Goal: Task Accomplishment & Management: Manage account settings

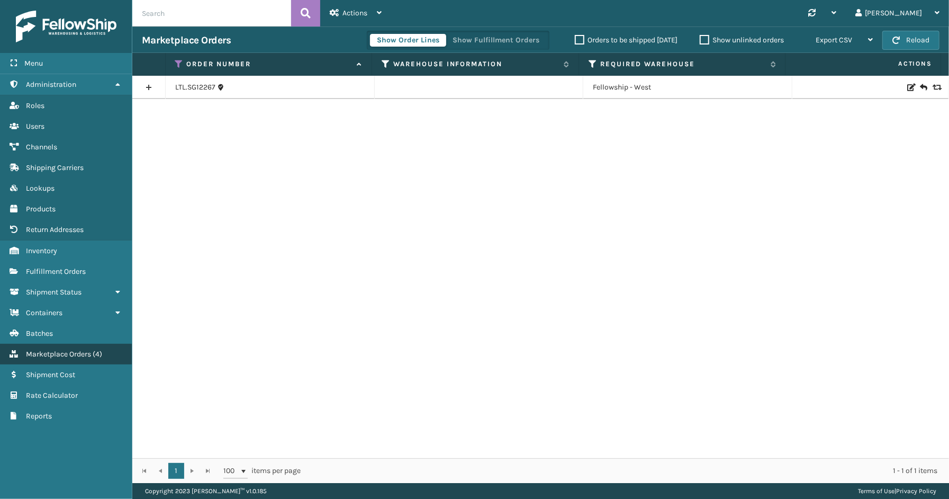
drag, startPoint x: 50, startPoint y: 346, endPoint x: 53, endPoint y: 340, distance: 6.5
click at [50, 349] on span "Marketplace Orders" at bounding box center [58, 353] width 65 height 9
drag, startPoint x: 488, startPoint y: 34, endPoint x: 474, endPoint y: 36, distance: 15.0
click at [488, 34] on button "Show Fulfillment Orders" at bounding box center [496, 40] width 101 height 13
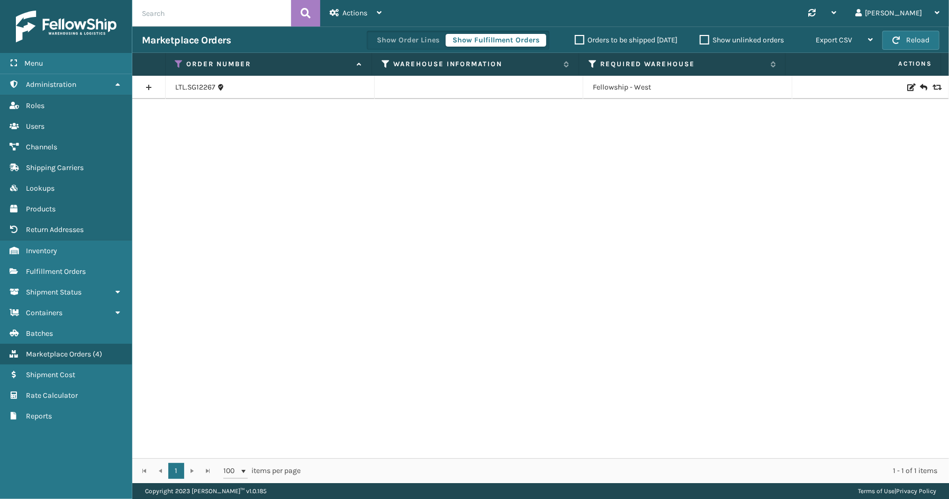
click at [177, 61] on icon at bounding box center [179, 64] width 8 height 10
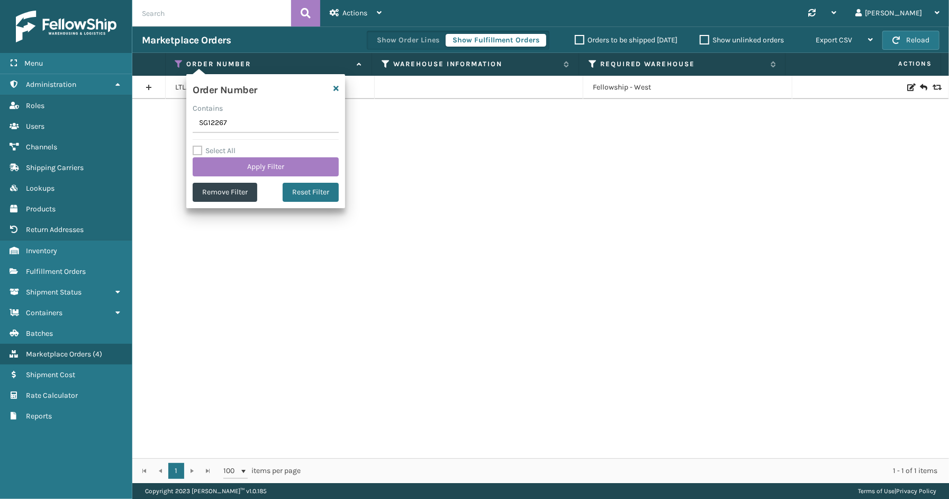
drag, startPoint x: 236, startPoint y: 122, endPoint x: 168, endPoint y: 122, distance: 67.7
click at [168, 122] on section "Marketplace Orders Show Order Lines Show Fulfillment Orders Orders to be shippe…" at bounding box center [540, 254] width 817 height 456
type input "SS43394"
click at [237, 168] on button "Apply Filter" at bounding box center [266, 166] width 146 height 19
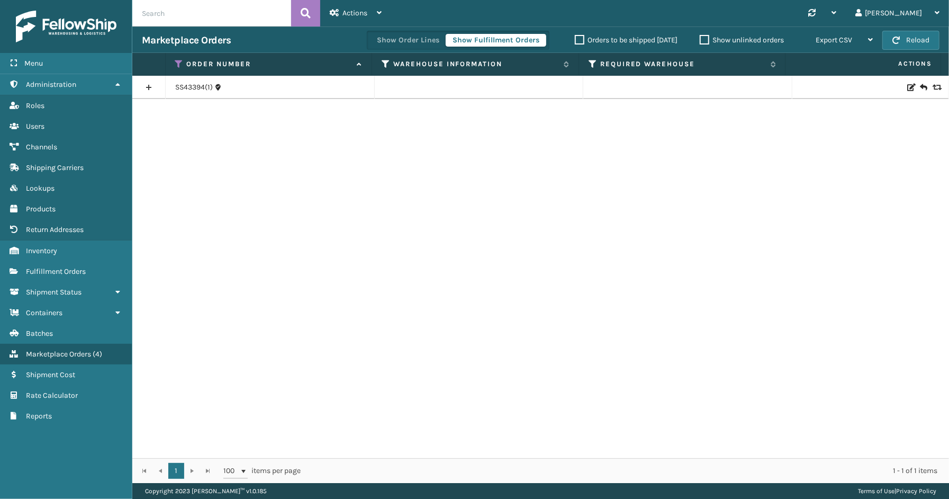
click at [146, 86] on link at bounding box center [148, 87] width 33 height 17
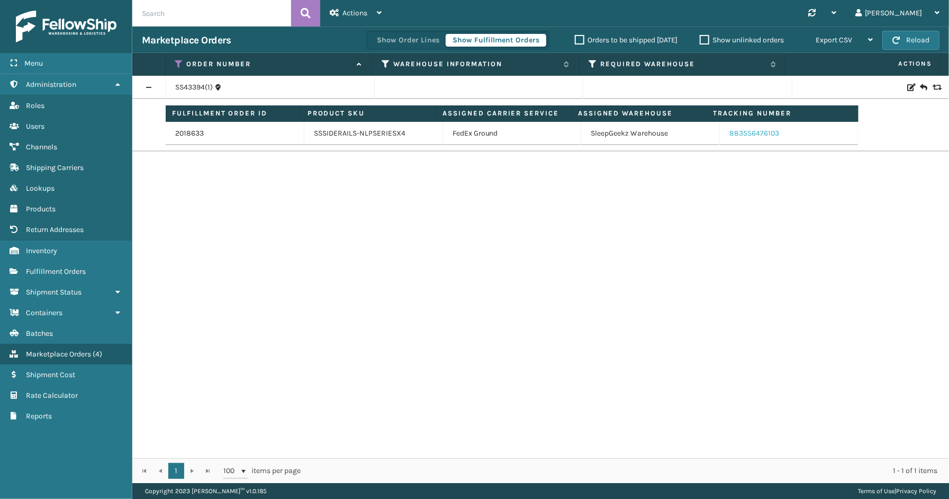
click at [733, 134] on link "883556476103" at bounding box center [754, 133] width 50 height 9
click at [199, 133] on link "2018633" at bounding box center [189, 133] width 29 height 11
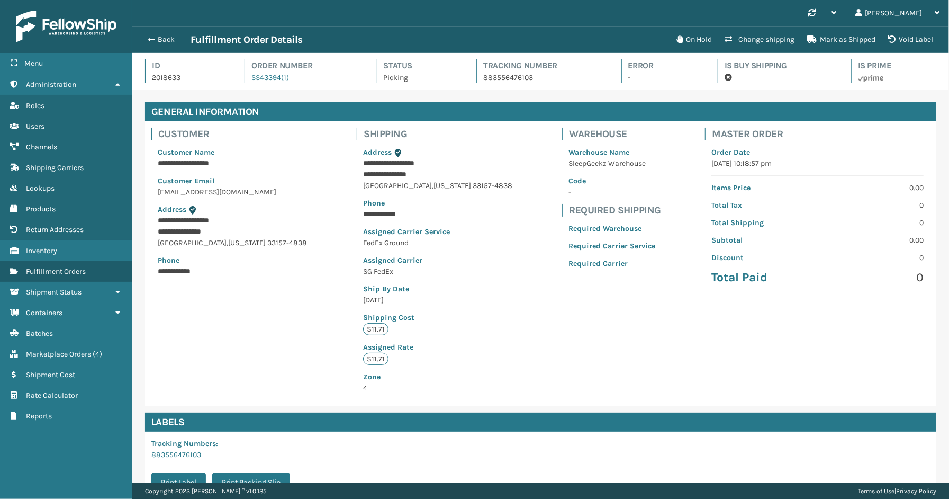
scroll to position [25, 817]
click at [907, 37] on button "Void Label" at bounding box center [911, 39] width 58 height 21
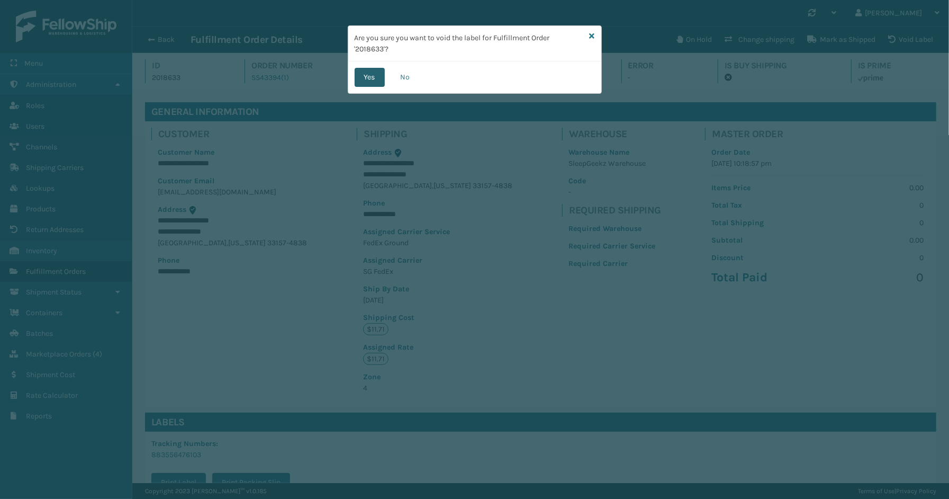
click at [366, 82] on button "Yes" at bounding box center [370, 77] width 30 height 19
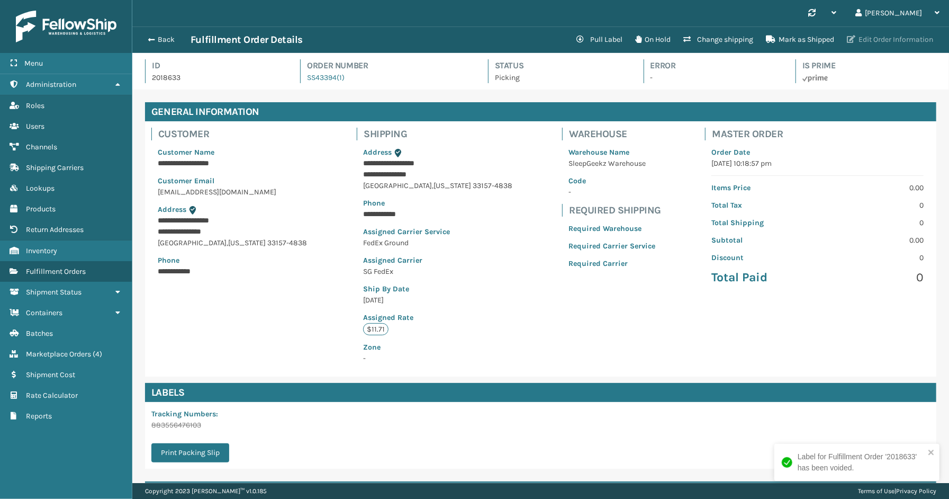
click at [865, 36] on button "Edit Order Information" at bounding box center [889, 39] width 99 height 21
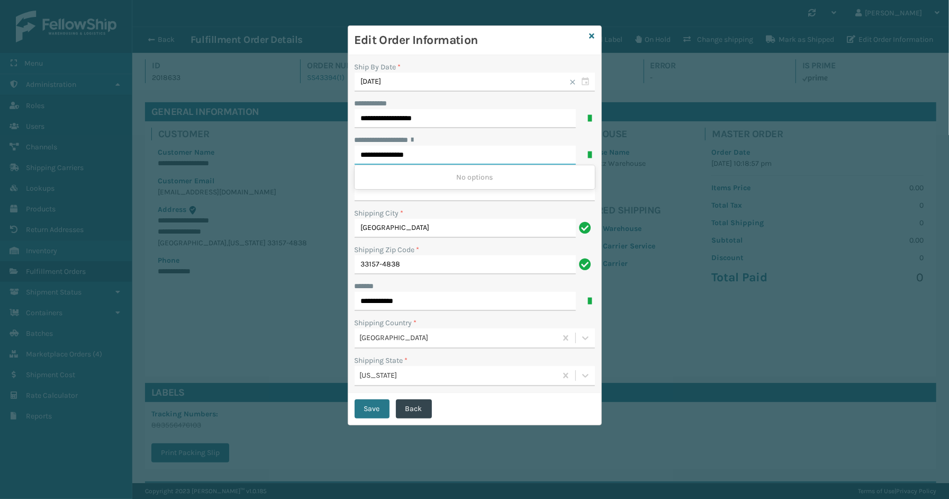
drag, startPoint x: 430, startPoint y: 150, endPoint x: 374, endPoint y: 155, distance: 55.8
click at [349, 155] on div "**********" at bounding box center [474, 224] width 253 height 338
paste input "text"
type input "**********"
drag, startPoint x: 391, startPoint y: 230, endPoint x: 369, endPoint y: 230, distance: 21.7
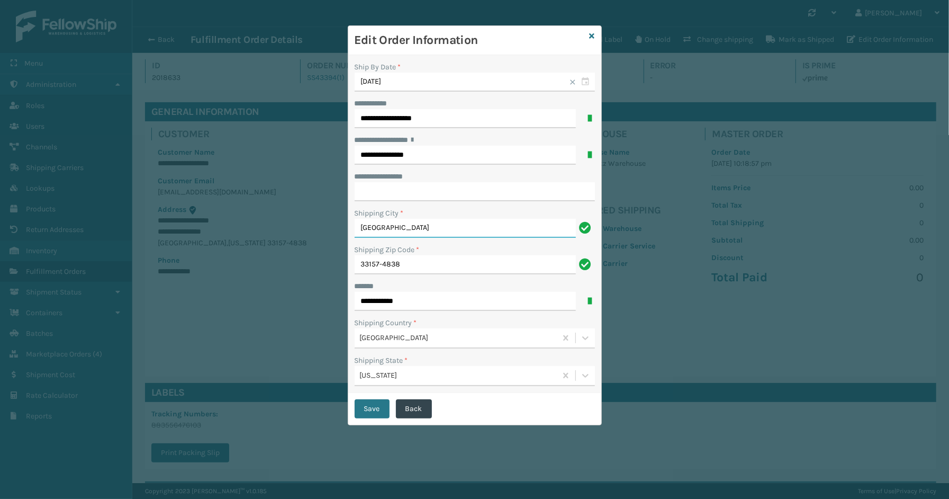
click at [348, 230] on div "**********" at bounding box center [474, 224] width 253 height 338
paste input "[GEOGRAPHIC_DATA]"
type input "[GEOGRAPHIC_DATA]"
click at [414, 262] on input "33157-4838" at bounding box center [465, 264] width 221 height 19
drag, startPoint x: 414, startPoint y: 262, endPoint x: 309, endPoint y: 266, distance: 105.9
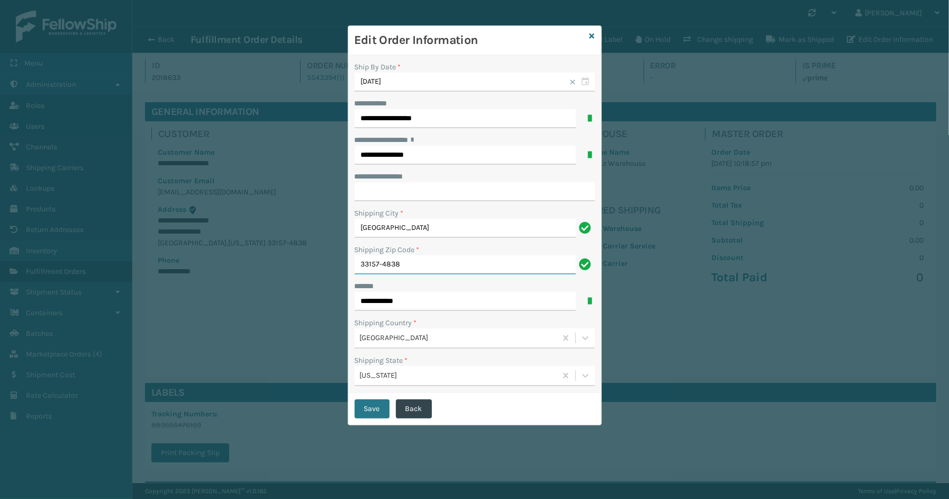
click at [309, 266] on div "**********" at bounding box center [474, 249] width 949 height 499
type input "33157"
click at [367, 408] on button "Save" at bounding box center [372, 408] width 35 height 19
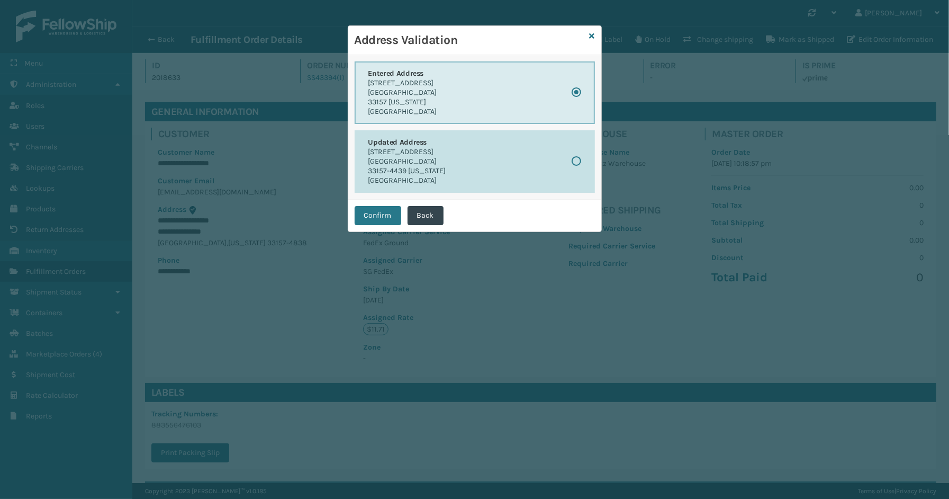
click at [395, 158] on p "[GEOGRAPHIC_DATA]" at bounding box center [407, 162] width 78 height 10
radio input "false"
radio input "true"
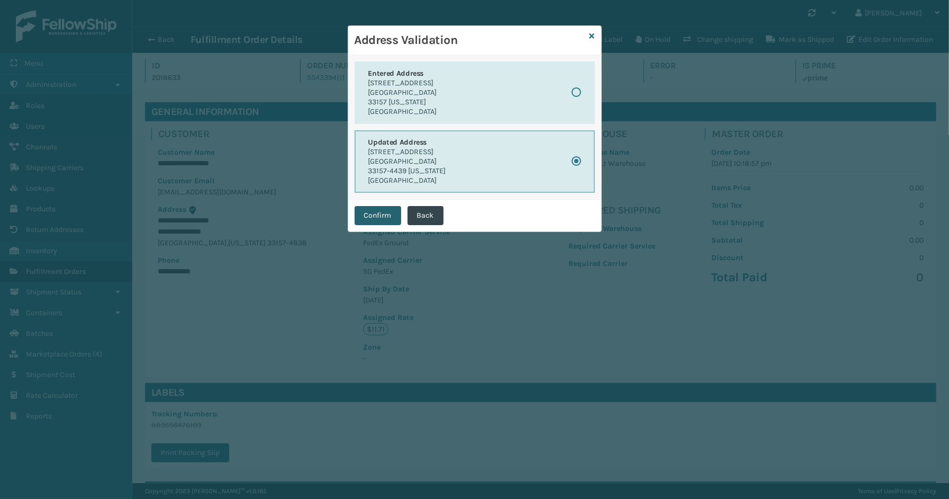
click at [370, 210] on button "Confirm" at bounding box center [378, 215] width 47 height 19
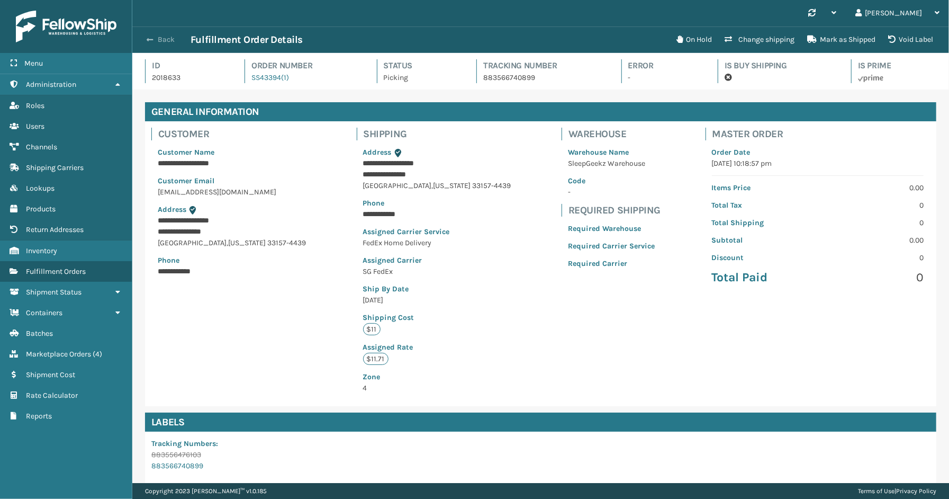
click at [157, 40] on button "Back" at bounding box center [166, 40] width 49 height 10
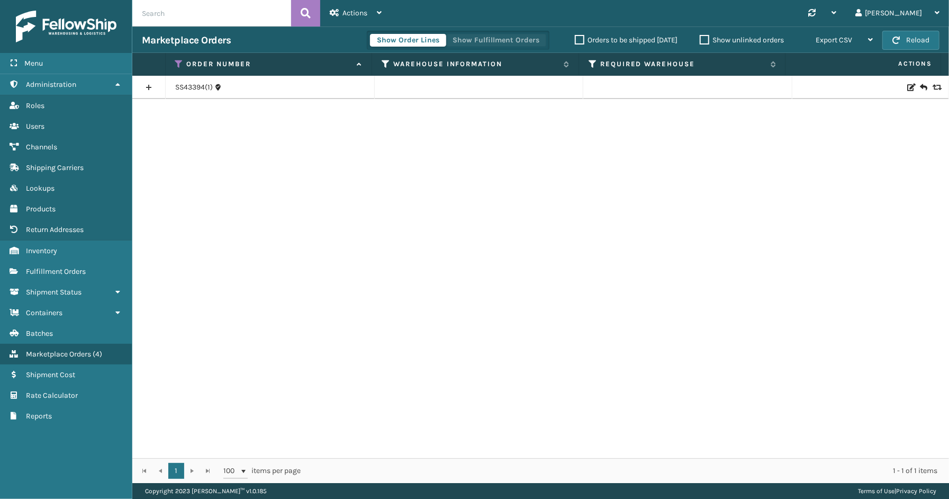
click at [502, 42] on button "Show Fulfillment Orders" at bounding box center [496, 40] width 101 height 13
click at [179, 62] on icon at bounding box center [179, 64] width 8 height 10
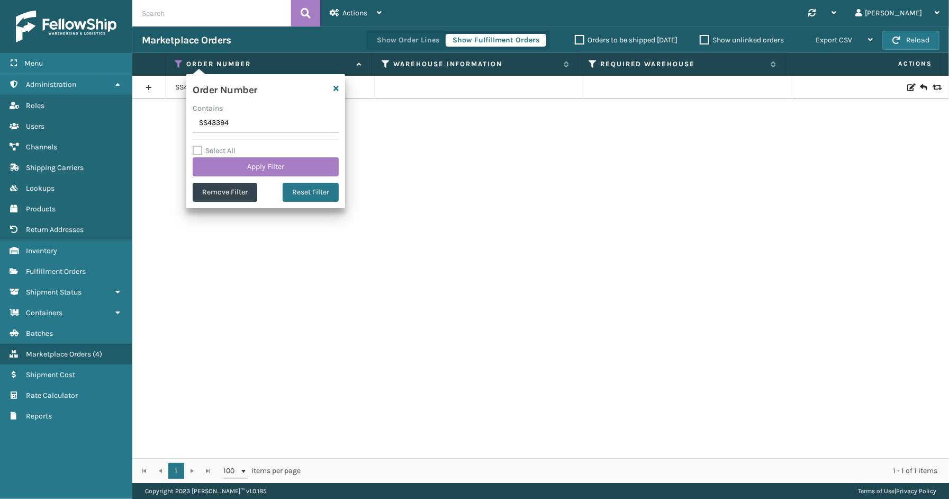
drag, startPoint x: 228, startPoint y: 128, endPoint x: 188, endPoint y: 128, distance: 39.7
click at [188, 128] on div "Order Number Contains SS43394 Select All Apply Filter Remove Filter Reset Filter" at bounding box center [265, 141] width 159 height 134
type input "SS43403"
click at [239, 169] on button "Apply Filter" at bounding box center [266, 166] width 146 height 19
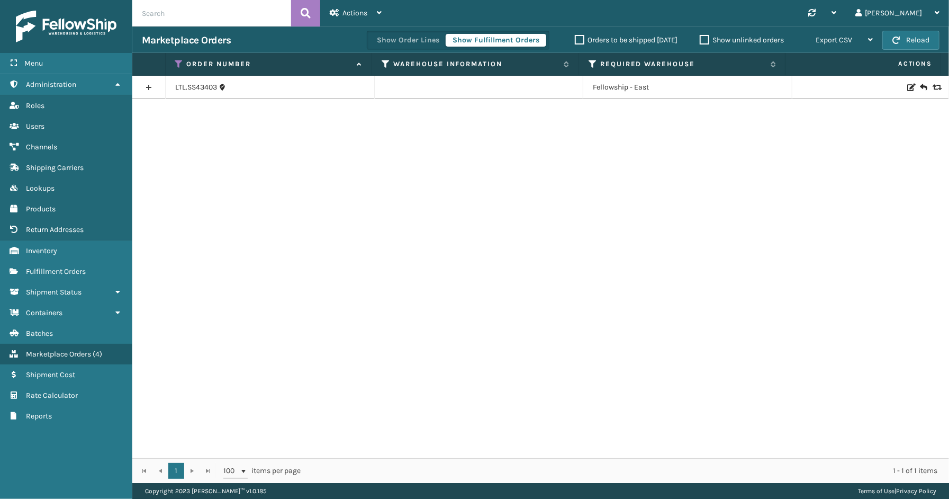
click at [149, 84] on link at bounding box center [148, 87] width 33 height 17
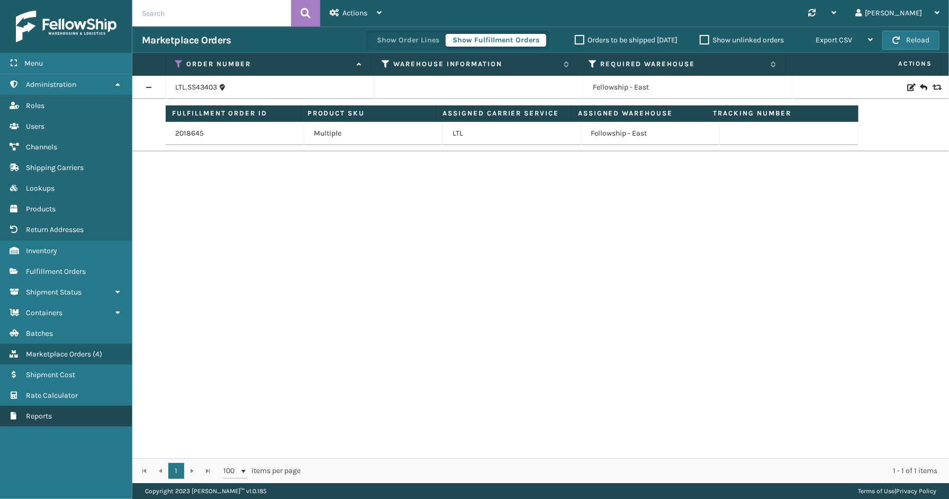
drag, startPoint x: 67, startPoint y: 490, endPoint x: 112, endPoint y: 406, distance: 95.2
click at [66, 489] on div "Menu Lookups Administration Lookups Roles Lookups Users Lookups Channels Lookup…" at bounding box center [66, 249] width 132 height 499
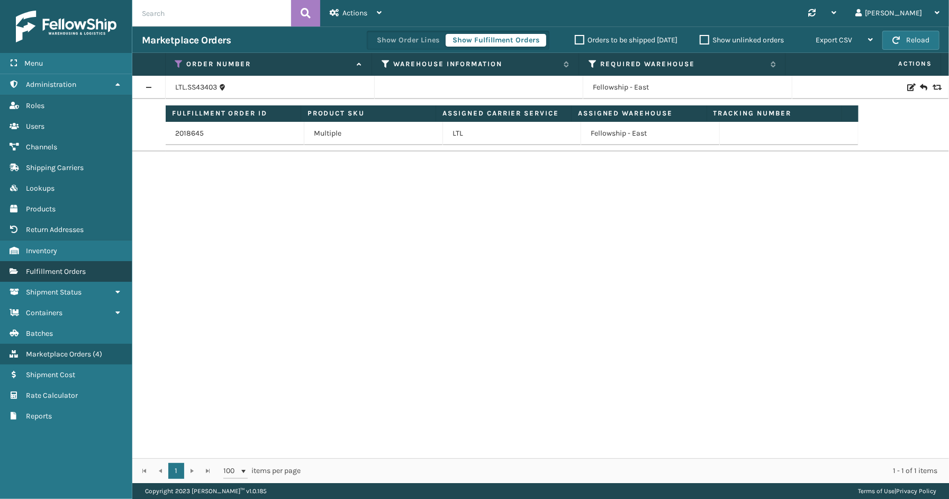
click at [57, 267] on span "Fulfillment Orders" at bounding box center [56, 271] width 60 height 9
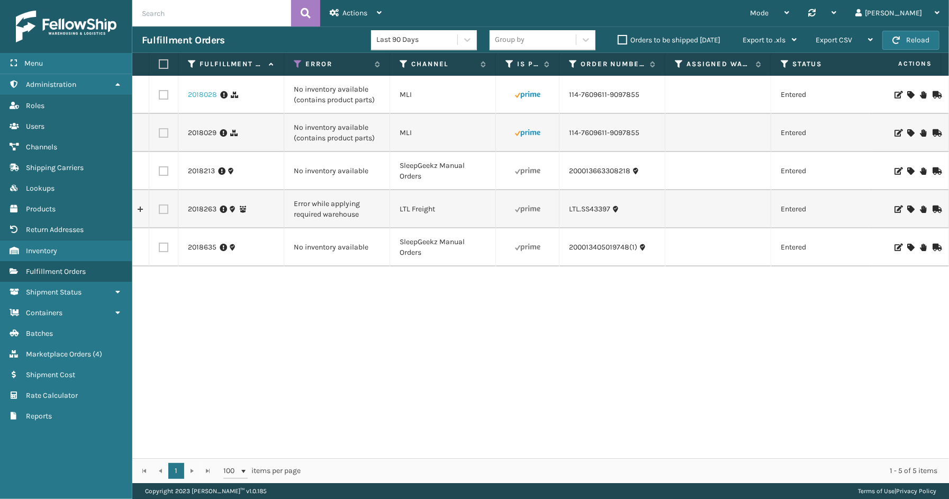
click at [197, 96] on link "2018028" at bounding box center [202, 94] width 29 height 11
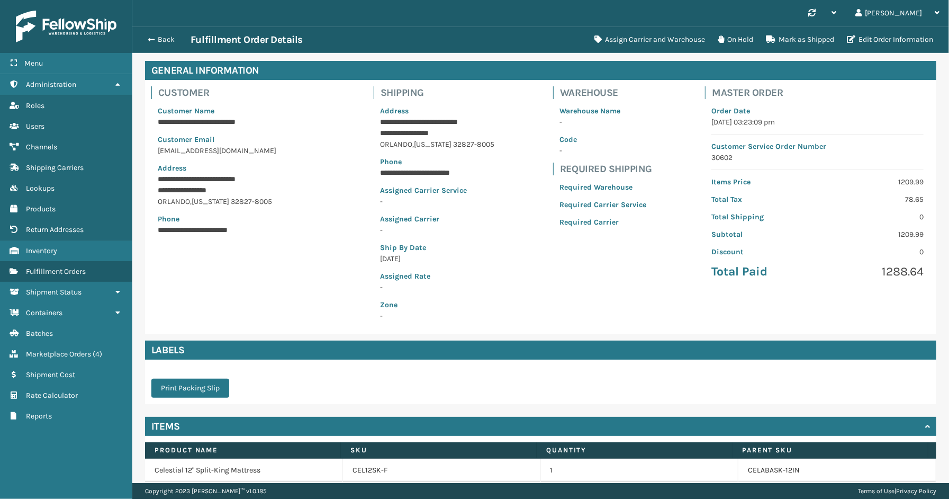
scroll to position [85, 0]
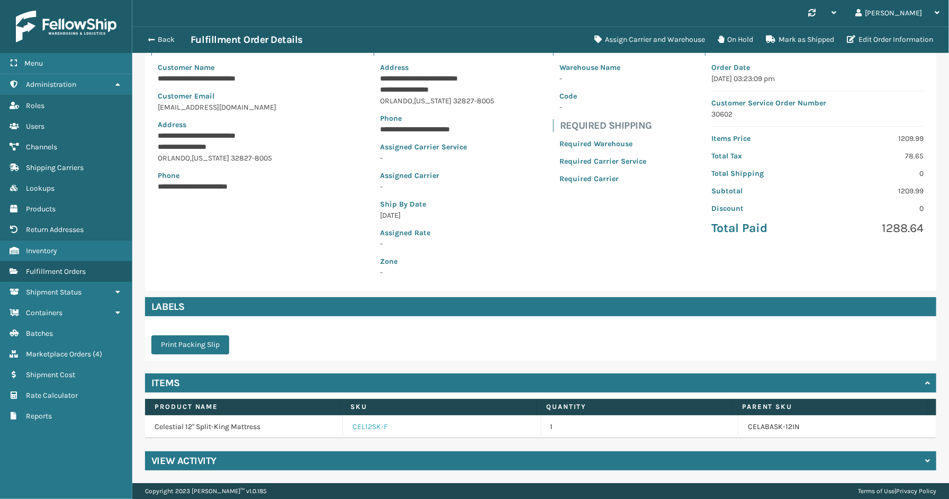
click at [373, 426] on link "CEL12SK-F" at bounding box center [369, 426] width 35 height 11
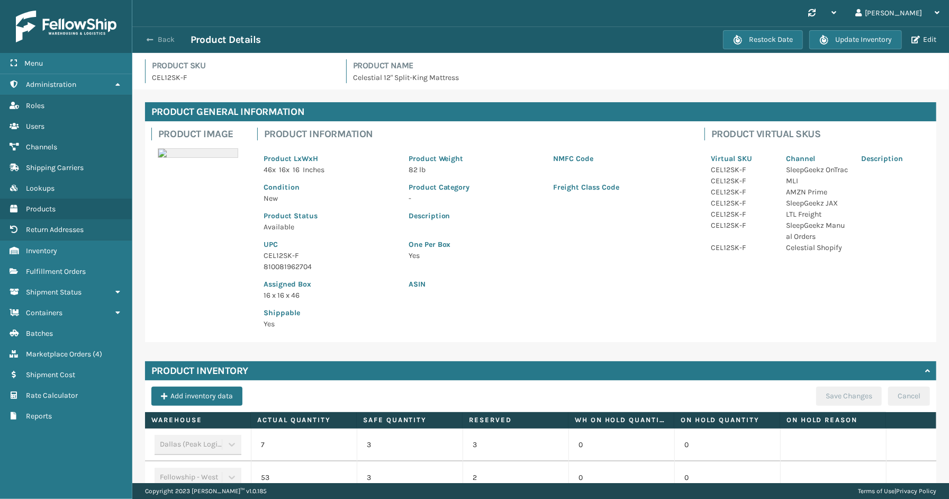
click at [157, 35] on button "Back" at bounding box center [166, 40] width 49 height 10
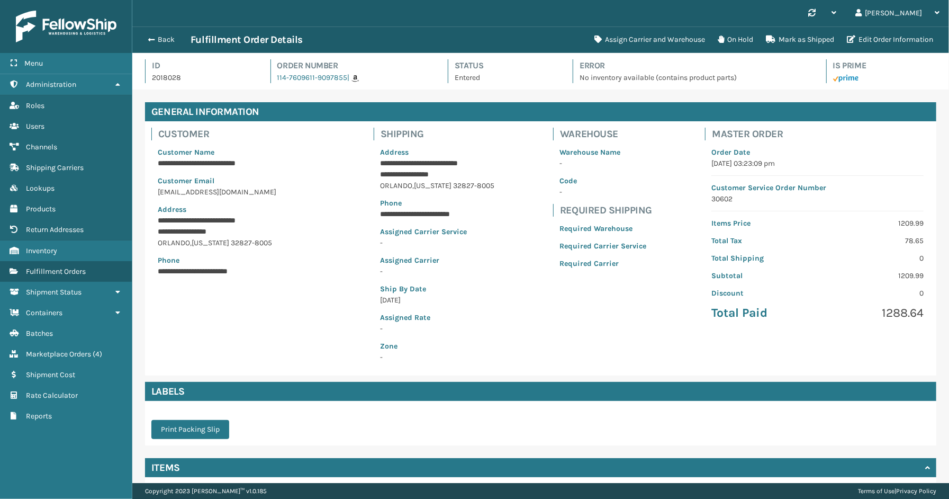
scroll to position [25, 817]
drag, startPoint x: 346, startPoint y: 83, endPoint x: 274, endPoint y: 83, distance: 72.5
click at [274, 83] on div "Id 2018028 Order Number 114-7609611-9097855 | Status Entered Error No inventory…" at bounding box center [540, 74] width 791 height 30
copy span "114-7609611-9097855"
click at [640, 41] on button "Assign Carrier and Warehouse" at bounding box center [649, 39] width 123 height 21
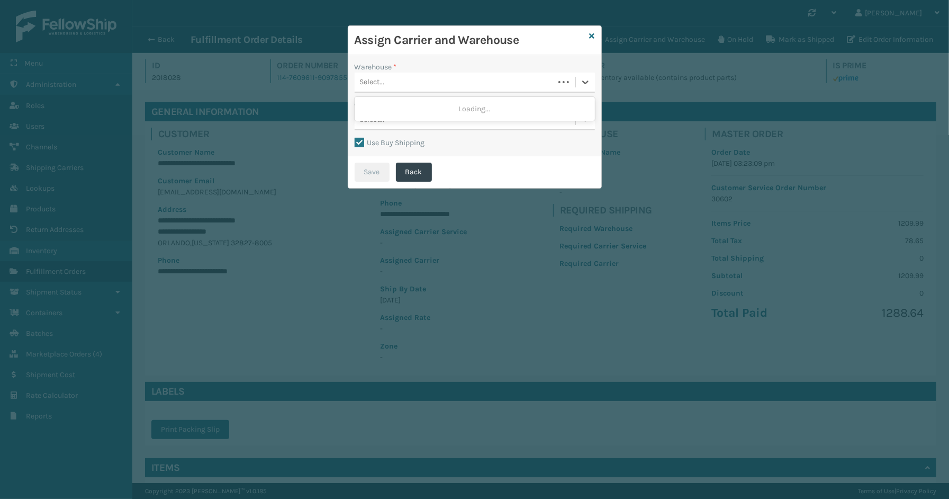
click at [437, 81] on div "Select..." at bounding box center [455, 82] width 200 height 17
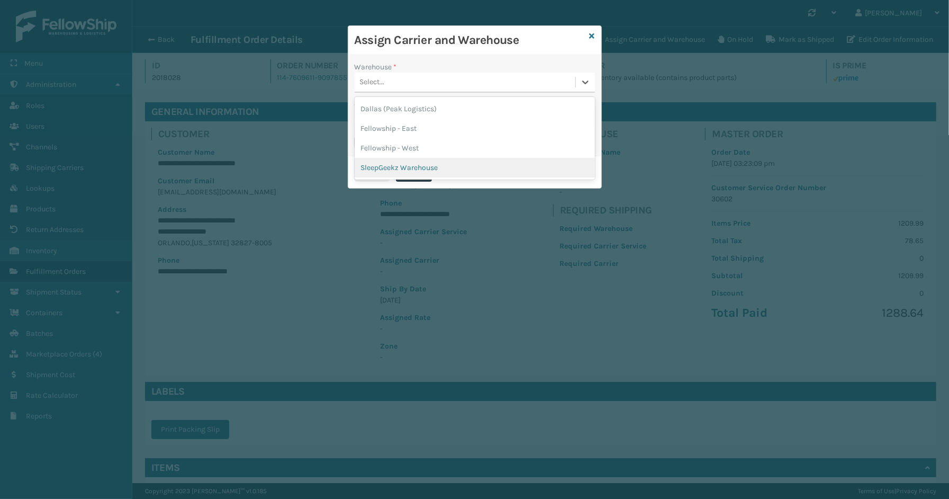
click at [412, 165] on div "SleepGeekz Warehouse" at bounding box center [475, 168] width 240 height 20
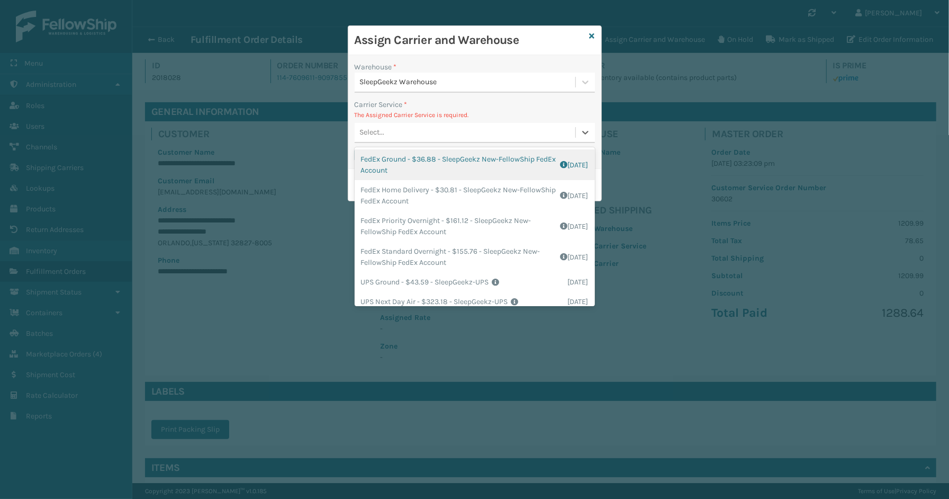
click at [398, 126] on div "Select..." at bounding box center [465, 132] width 221 height 17
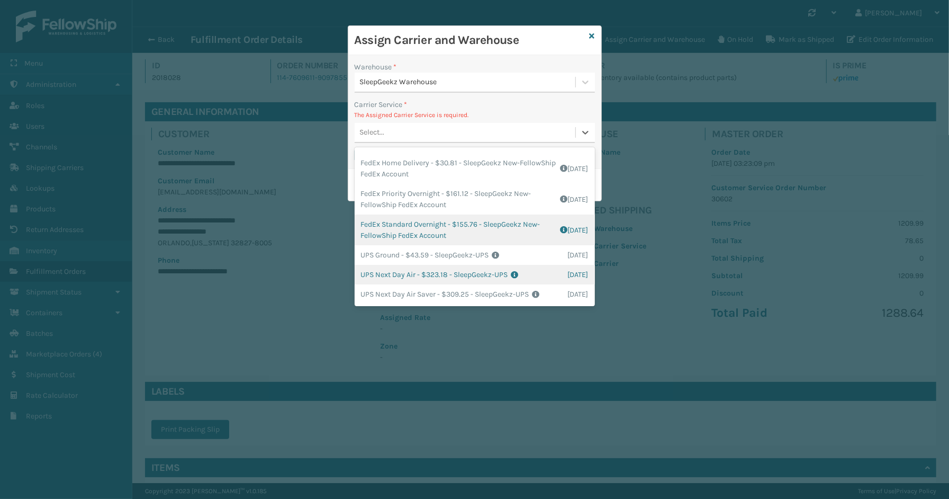
scroll to position [0, 0]
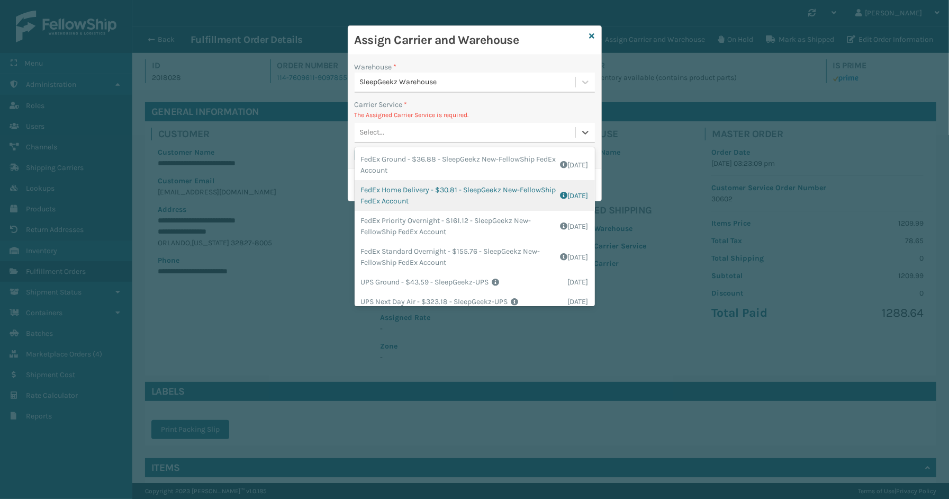
click at [409, 196] on div "FedEx Home Delivery - $30.81 - SleepGeekz New-FellowShip FedEx Account Shipping…" at bounding box center [475, 195] width 240 height 31
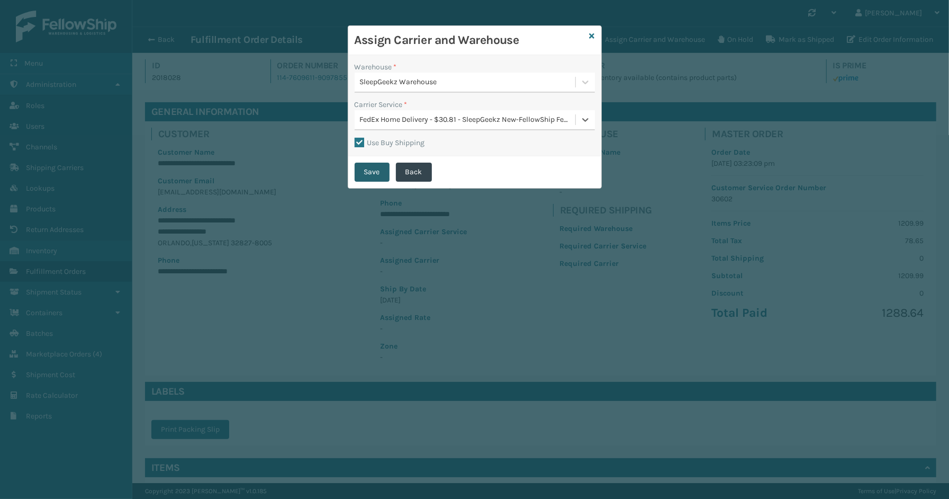
click at [369, 171] on button "Save" at bounding box center [372, 171] width 35 height 19
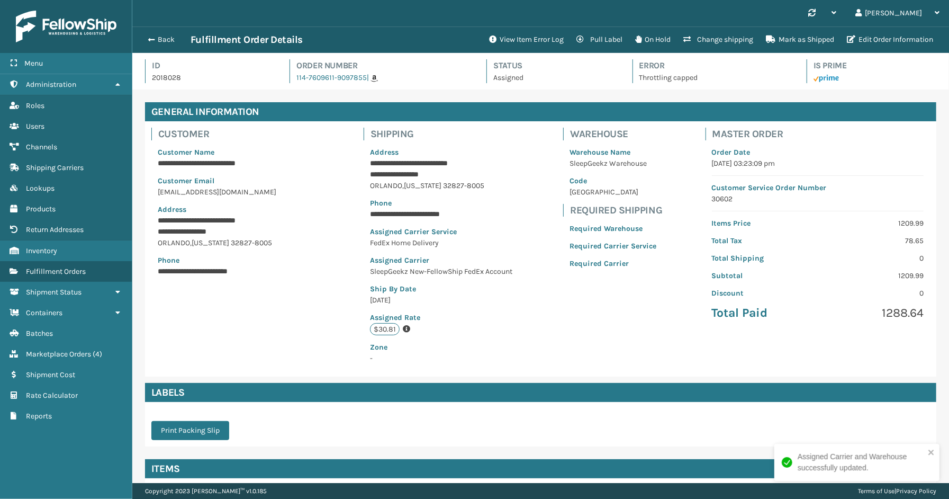
scroll to position [25, 817]
click at [163, 38] on button "Back" at bounding box center [166, 40] width 49 height 10
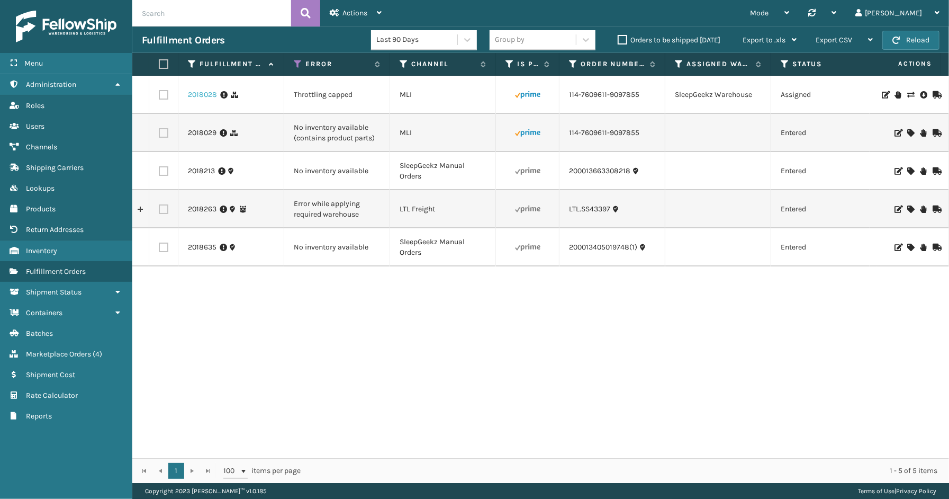
click at [204, 93] on link "2018028" at bounding box center [202, 94] width 29 height 11
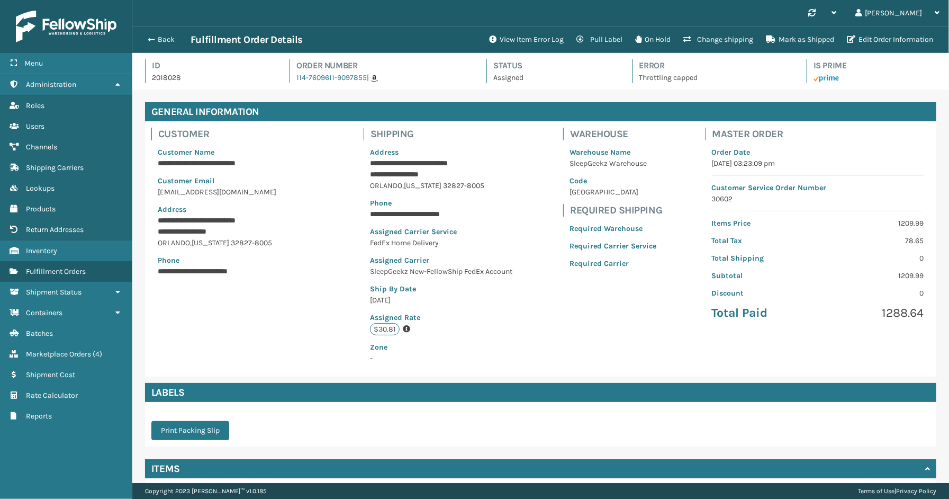
scroll to position [25, 817]
click at [538, 39] on button "View Item Error Log" at bounding box center [526, 39] width 87 height 21
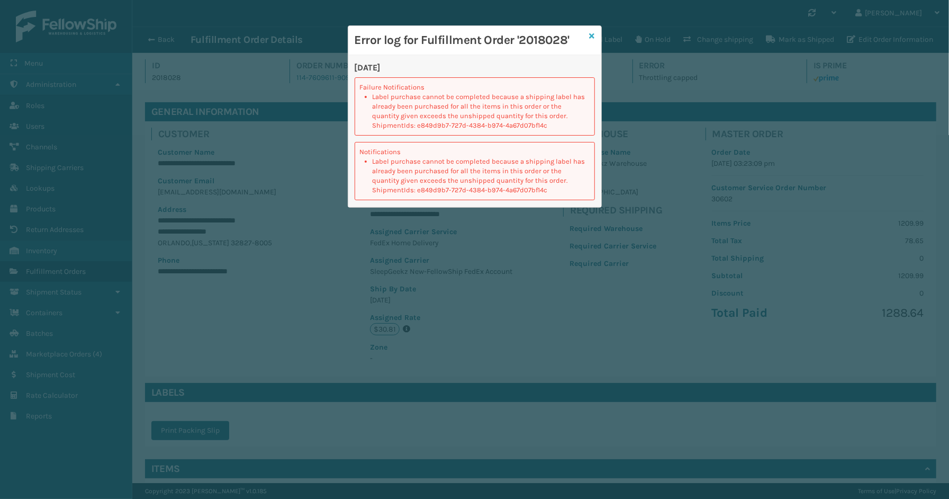
click at [594, 35] on icon at bounding box center [592, 35] width 5 height 7
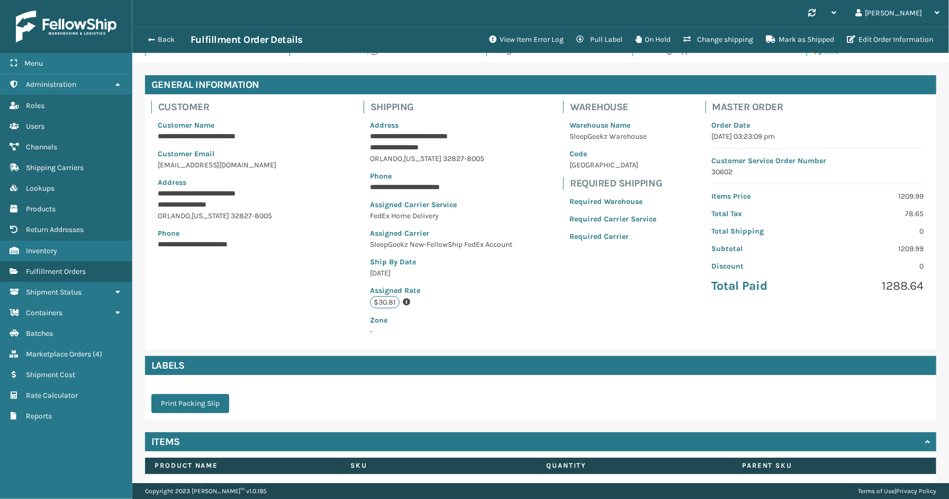
scroll to position [0, 0]
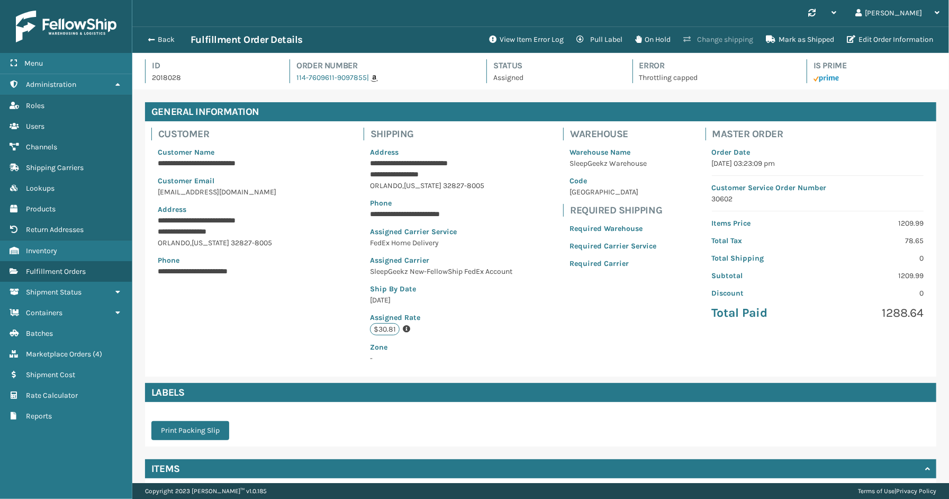
click at [705, 34] on button "Change shipping" at bounding box center [718, 39] width 83 height 21
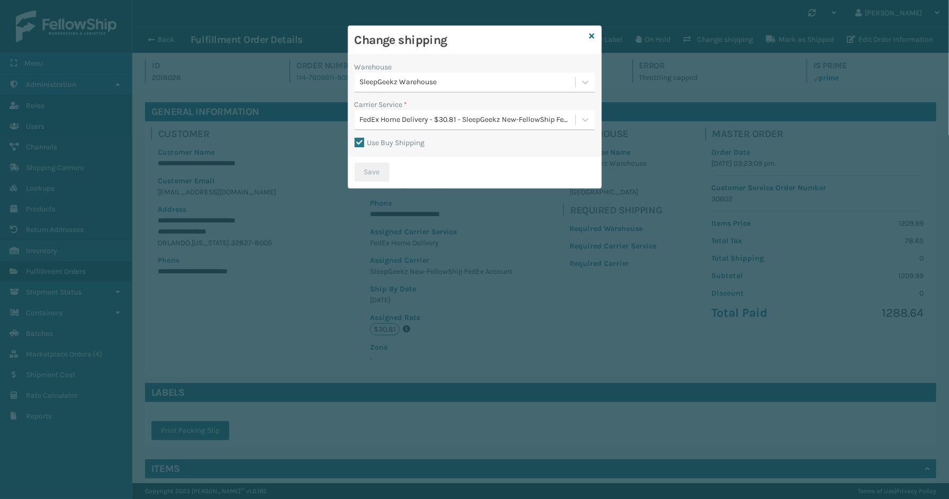
click at [367, 144] on label "Use Buy Shipping" at bounding box center [390, 142] width 70 height 9
click at [355, 138] on input "Use Buy Shipping" at bounding box center [355, 137] width 1 height 1
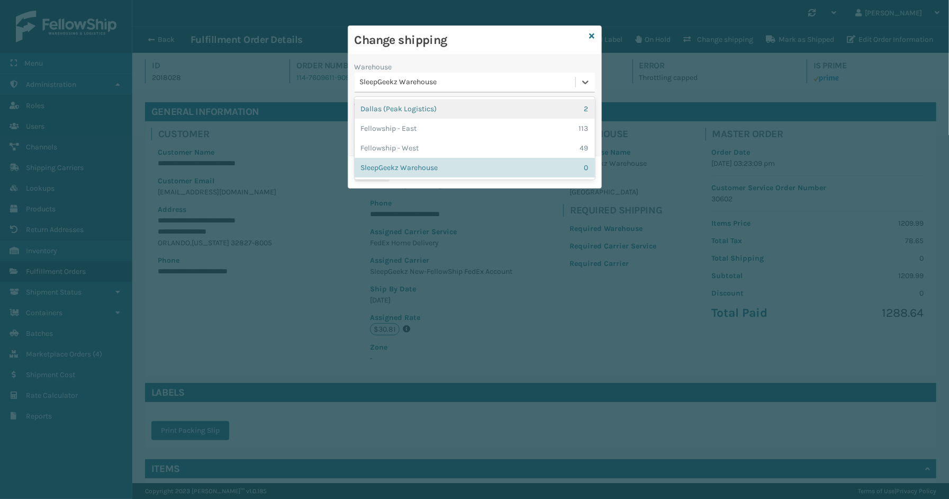
click at [379, 86] on div "SleepGeekz Warehouse" at bounding box center [468, 82] width 216 height 11
click at [501, 33] on h3 "Change shipping" at bounding box center [470, 40] width 231 height 16
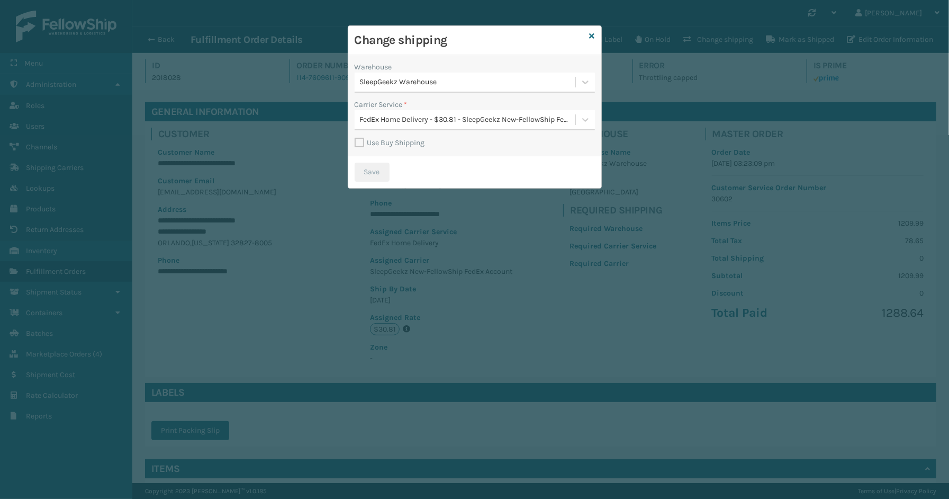
click at [382, 121] on div "FedEx Home Delivery - $30.81 - SleepGeekz New-FellowShip FedEx Account" at bounding box center [468, 119] width 216 height 11
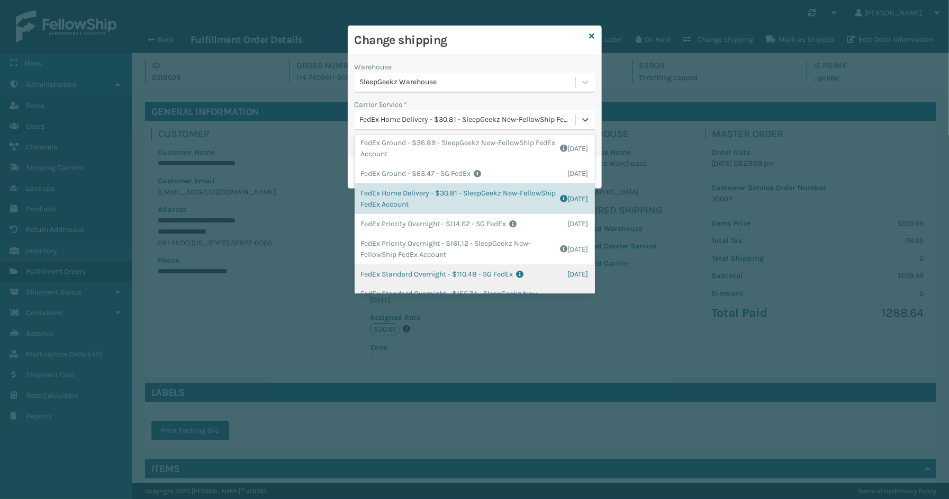
scroll to position [235, 0]
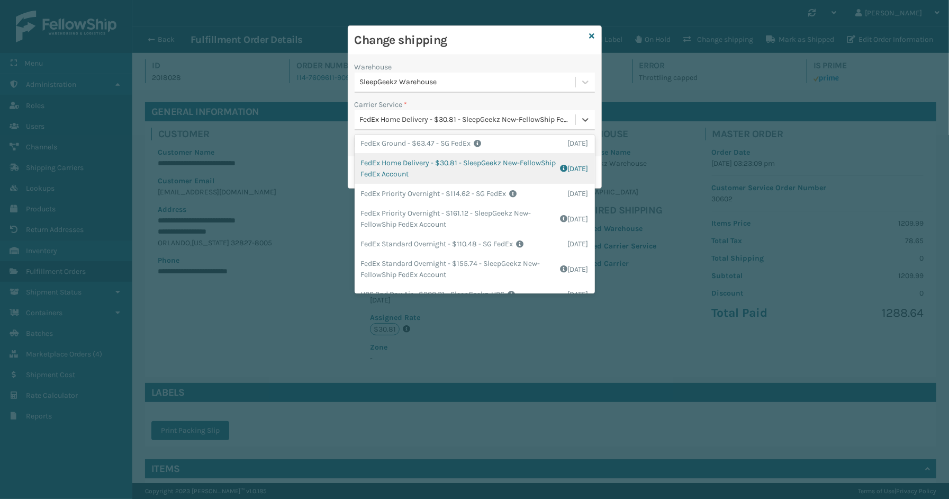
click at [396, 164] on div "FedEx Home Delivery - $30.81 - SleepGeekz New-FellowShip FedEx Account Shipping…" at bounding box center [475, 168] width 240 height 31
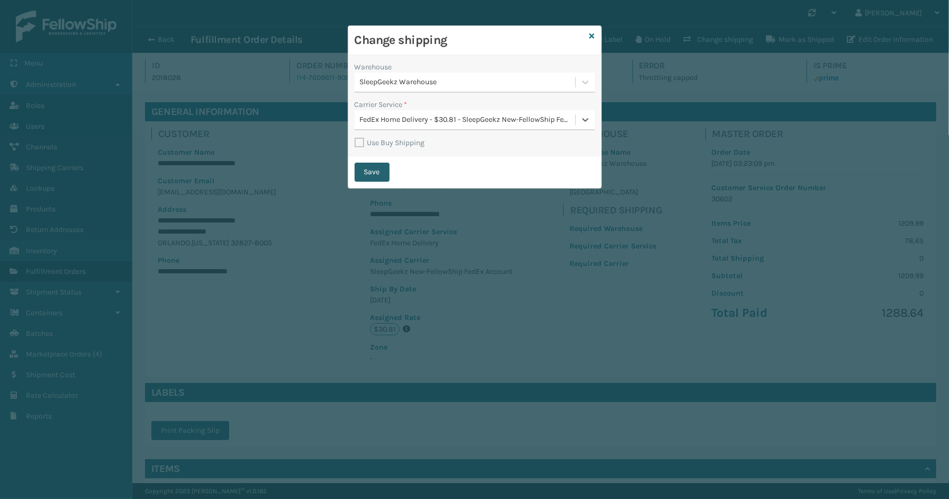
click at [364, 171] on button "Save" at bounding box center [372, 171] width 35 height 19
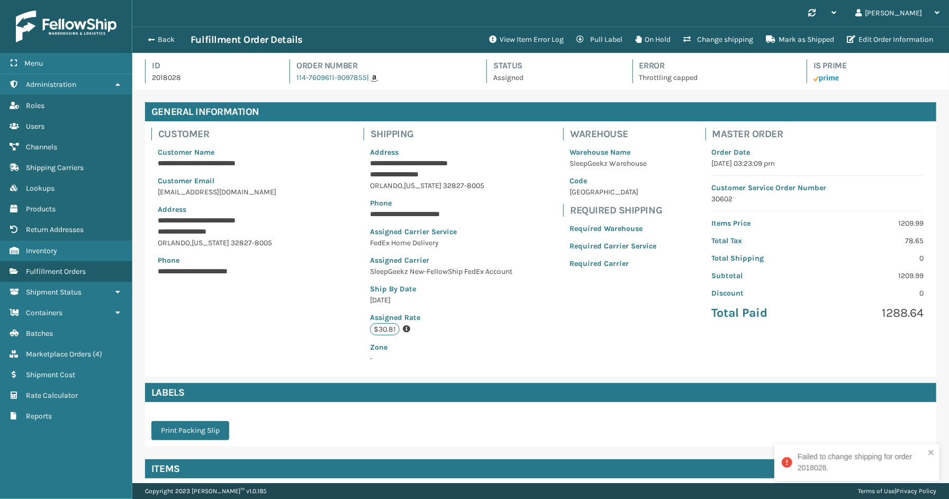
scroll to position [25, 817]
click at [170, 39] on button "Back" at bounding box center [166, 40] width 49 height 10
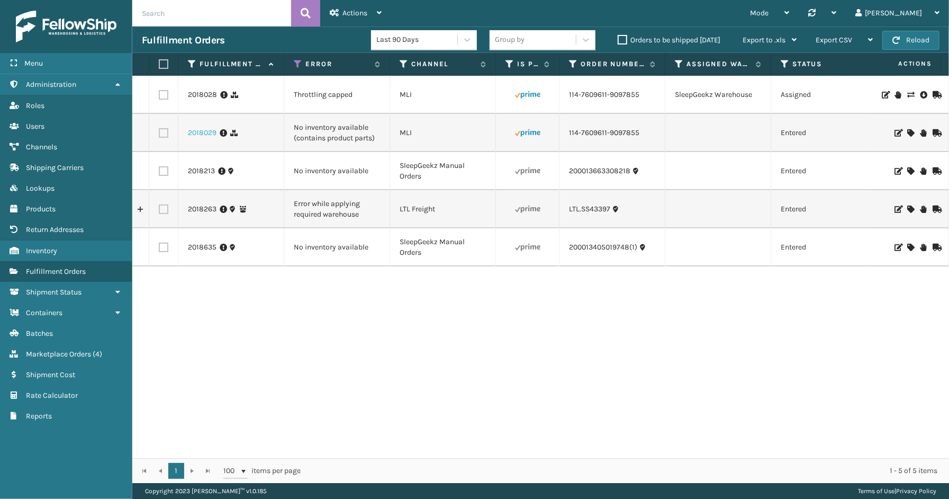
click at [193, 129] on link "2018029" at bounding box center [202, 133] width 29 height 11
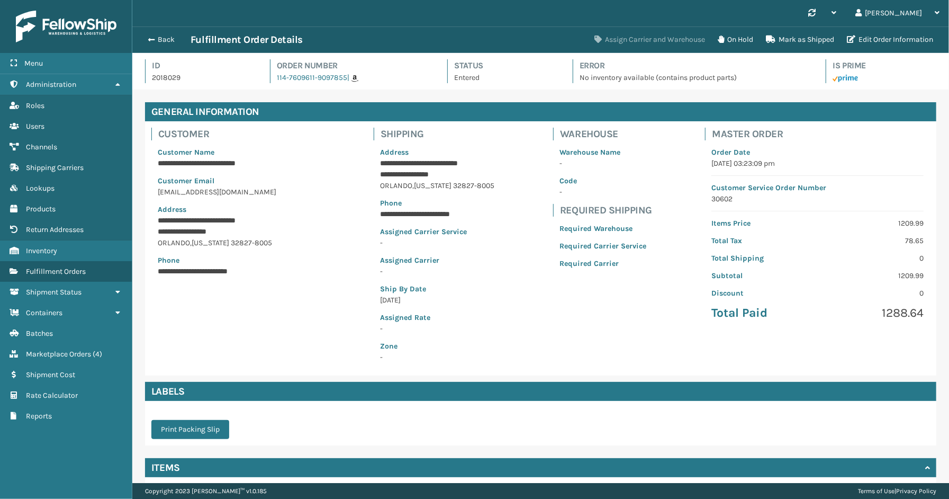
click at [609, 38] on button "Assign Carrier and Warehouse" at bounding box center [649, 39] width 123 height 21
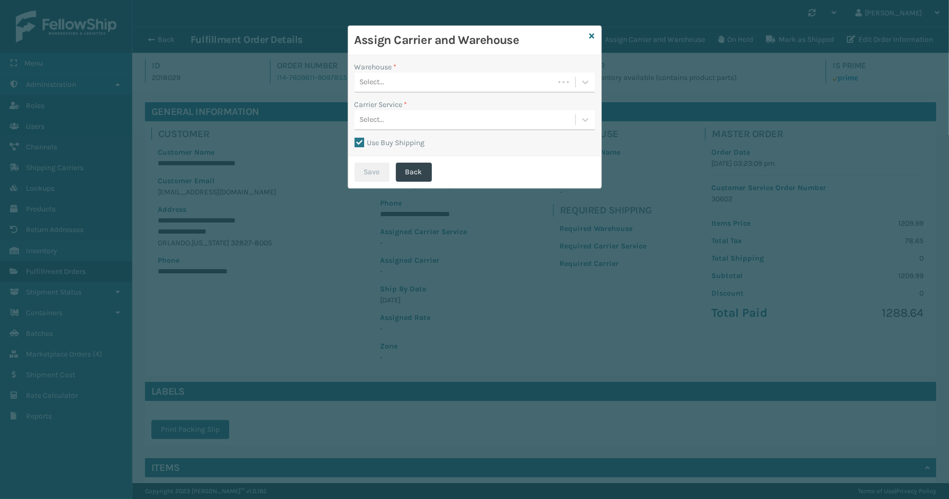
click at [356, 140] on label "Use Buy Shipping" at bounding box center [390, 142] width 70 height 9
click at [355, 138] on input "Use Buy Shipping" at bounding box center [355, 137] width 1 height 1
checkbox input "false"
click at [406, 85] on div "Select..." at bounding box center [465, 82] width 221 height 17
click at [400, 124] on div "SleepGeekz Warehouse" at bounding box center [475, 129] width 240 height 20
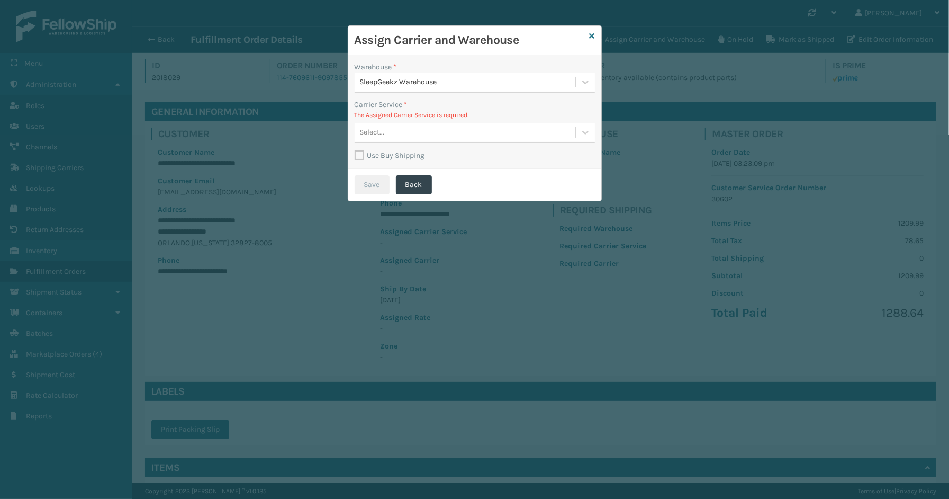
click at [420, 139] on div "Select..." at bounding box center [465, 132] width 221 height 17
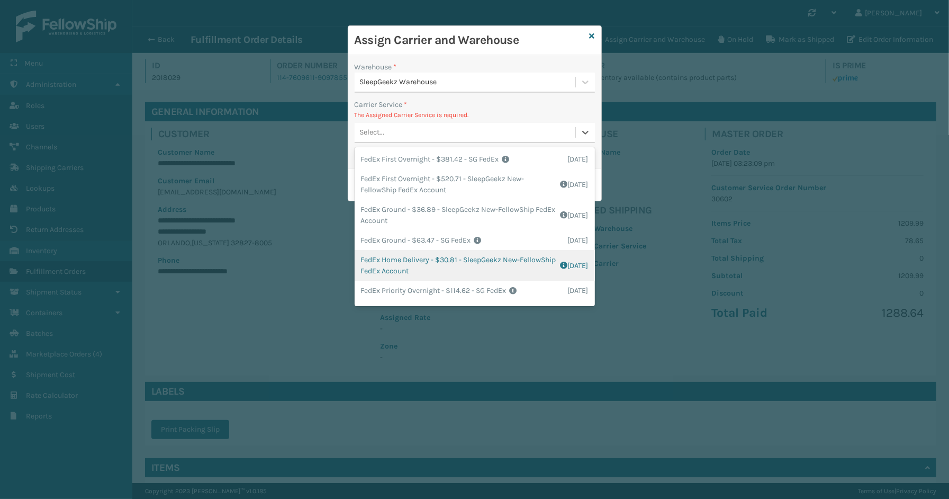
click at [436, 256] on div "FedEx Home Delivery - $30.81 - SleepGeekz New-FellowShip FedEx Account Shipping…" at bounding box center [475, 265] width 240 height 31
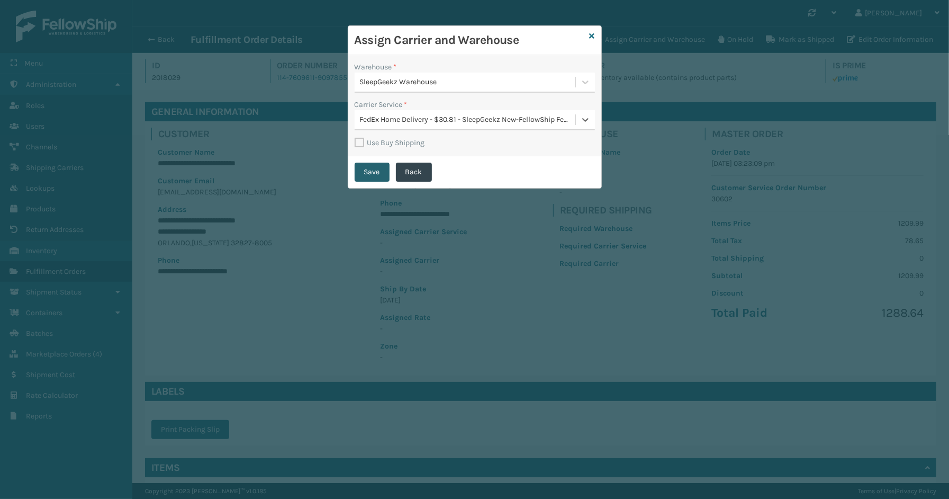
click at [378, 174] on button "Save" at bounding box center [372, 171] width 35 height 19
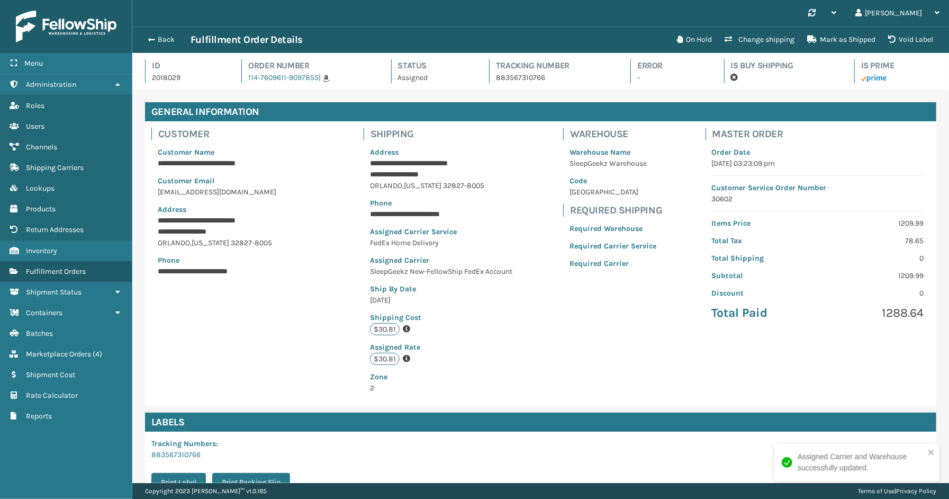
scroll to position [25, 817]
click at [163, 40] on button "Back" at bounding box center [166, 40] width 49 height 10
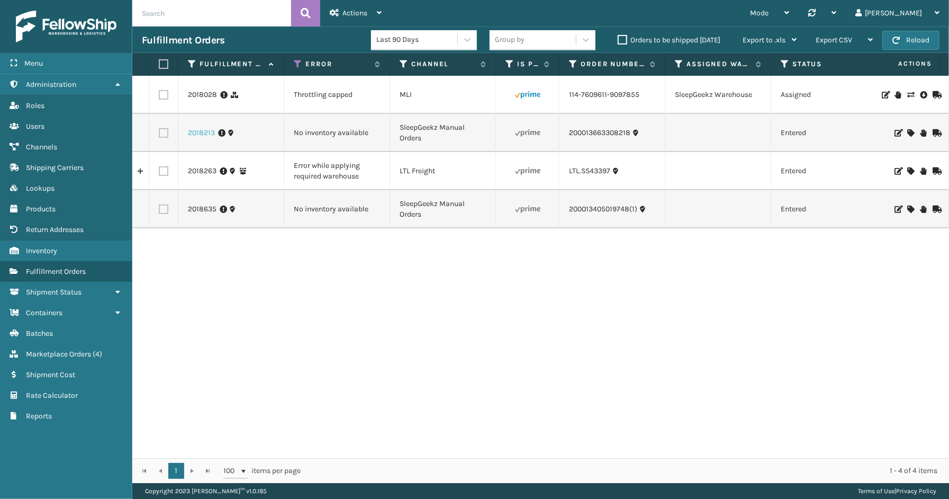
click at [209, 131] on link "2018213" at bounding box center [201, 133] width 27 height 11
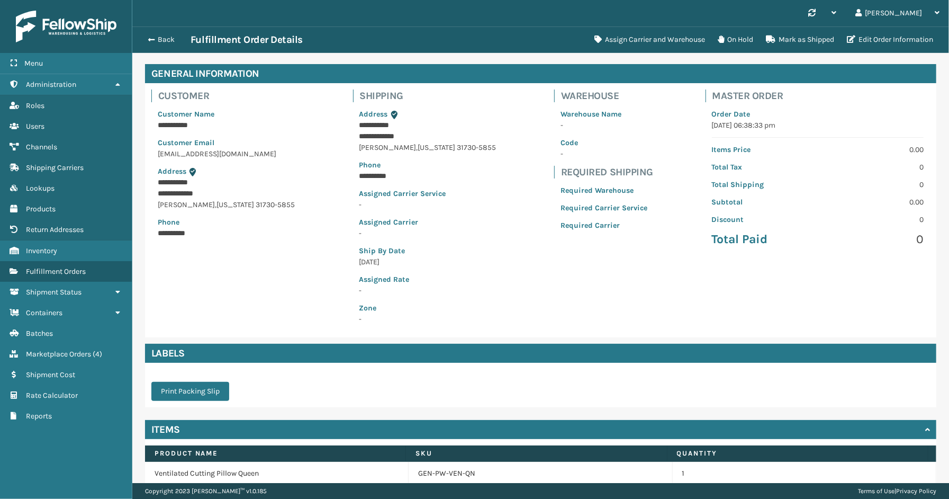
scroll to position [85, 0]
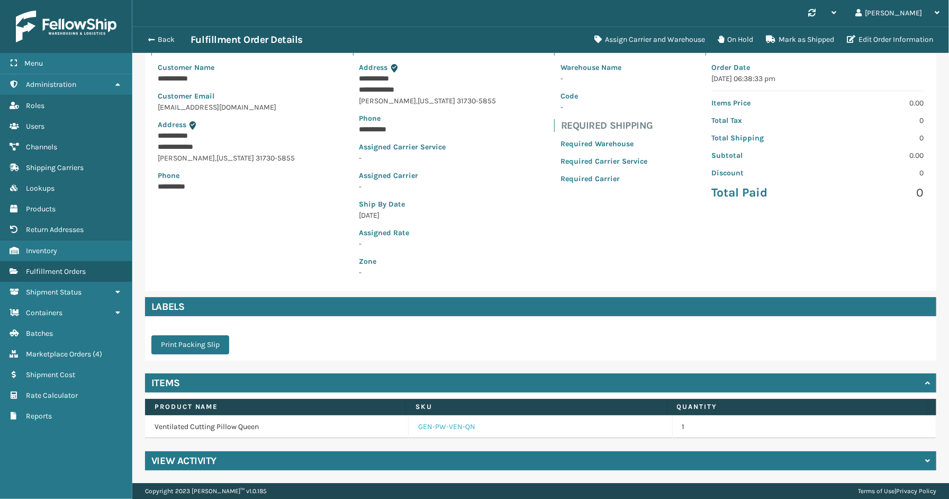
click at [458, 423] on link "GEN-PW-VEN-QN" at bounding box center [446, 426] width 57 height 11
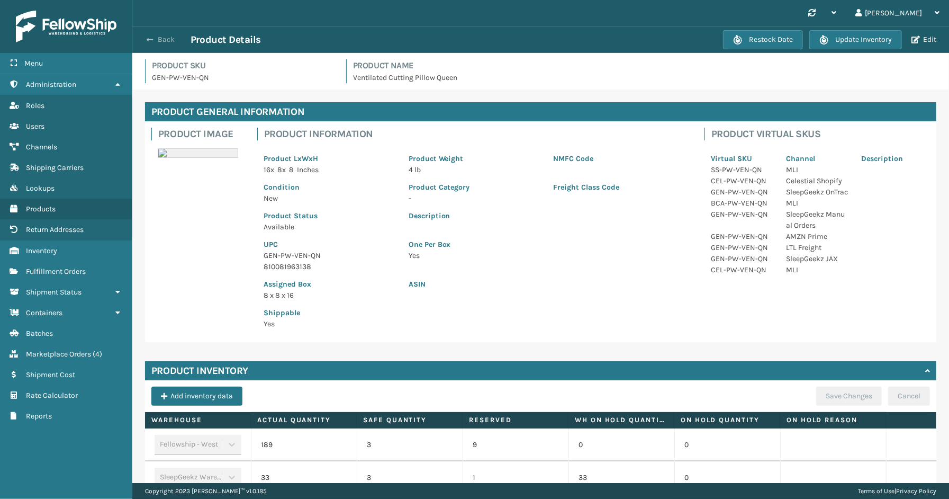
click at [163, 41] on button "Back" at bounding box center [166, 40] width 49 height 10
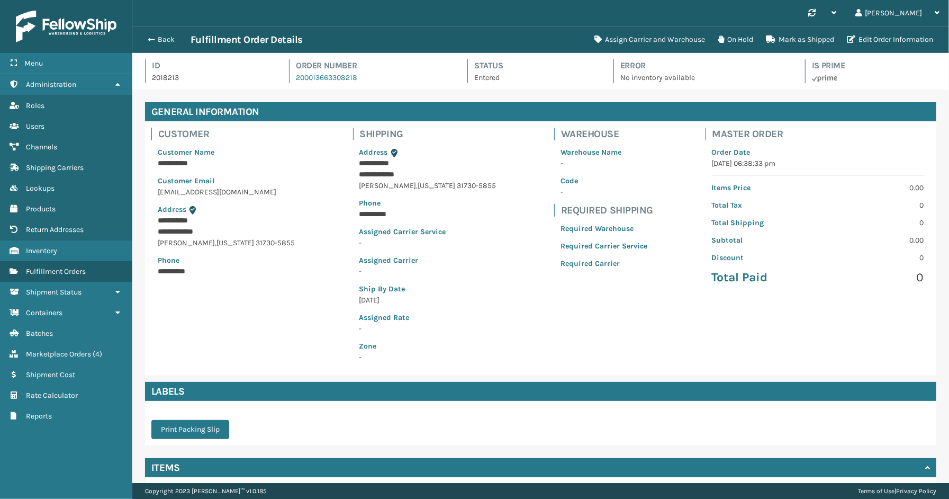
scroll to position [25, 817]
click at [633, 43] on button "Assign Carrier and Warehouse" at bounding box center [649, 39] width 123 height 21
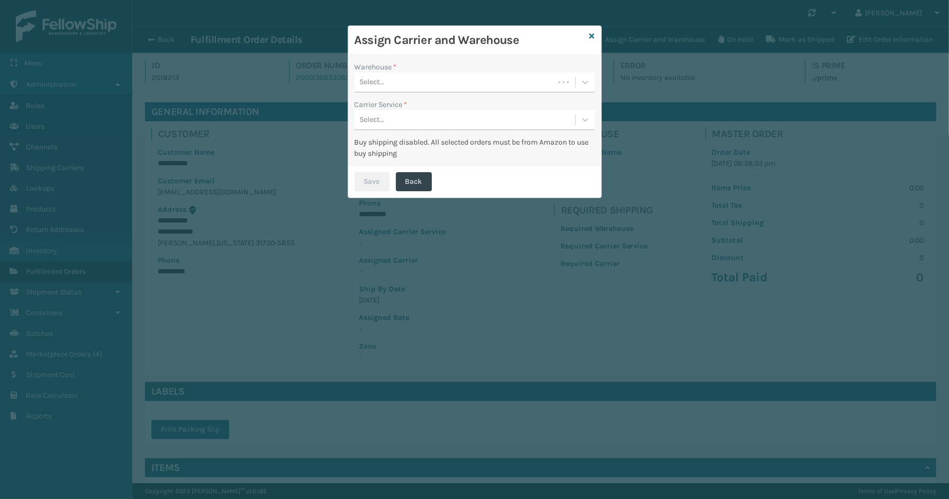
click at [438, 86] on div "Select..." at bounding box center [455, 82] width 200 height 17
click at [155, 340] on div "Assign Carrier and Warehouse Warehouse * option Fellowship - West focused, 1 of…" at bounding box center [474, 249] width 949 height 499
click at [410, 183] on button "Back" at bounding box center [414, 181] width 36 height 19
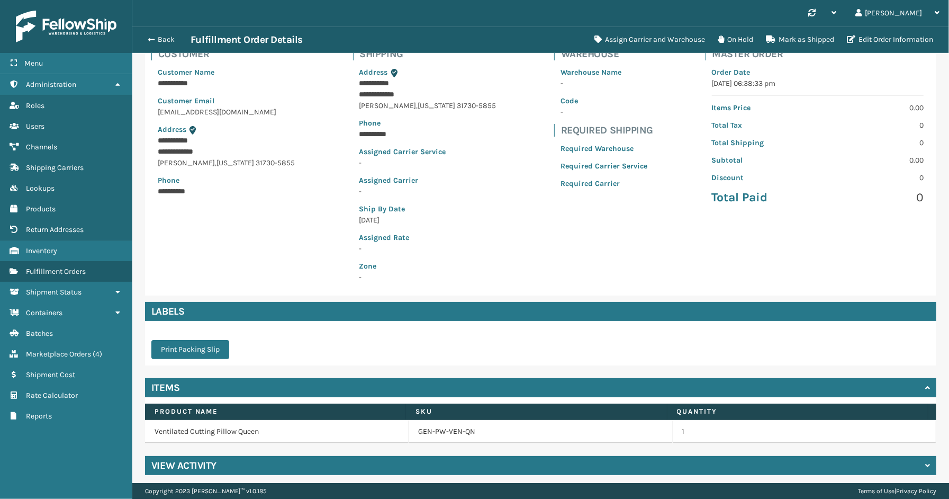
scroll to position [85, 0]
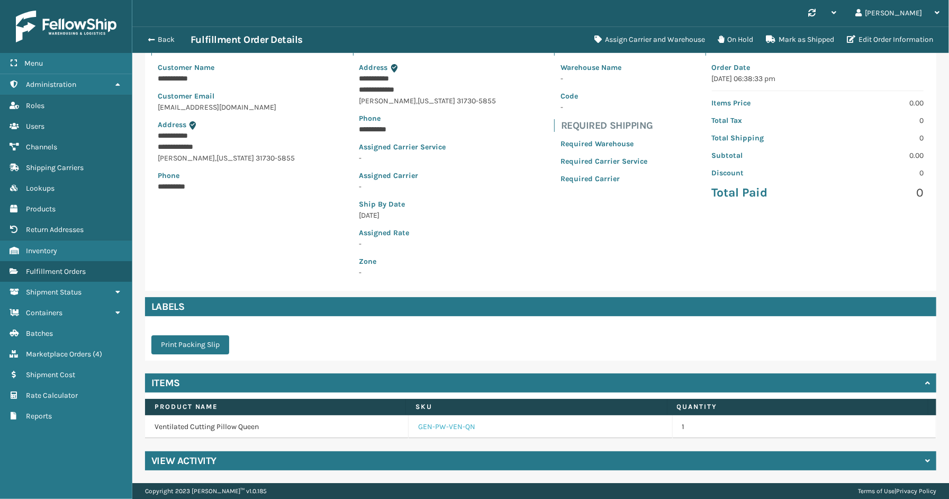
click at [421, 422] on link "GEN-PW-VEN-QN" at bounding box center [446, 426] width 57 height 11
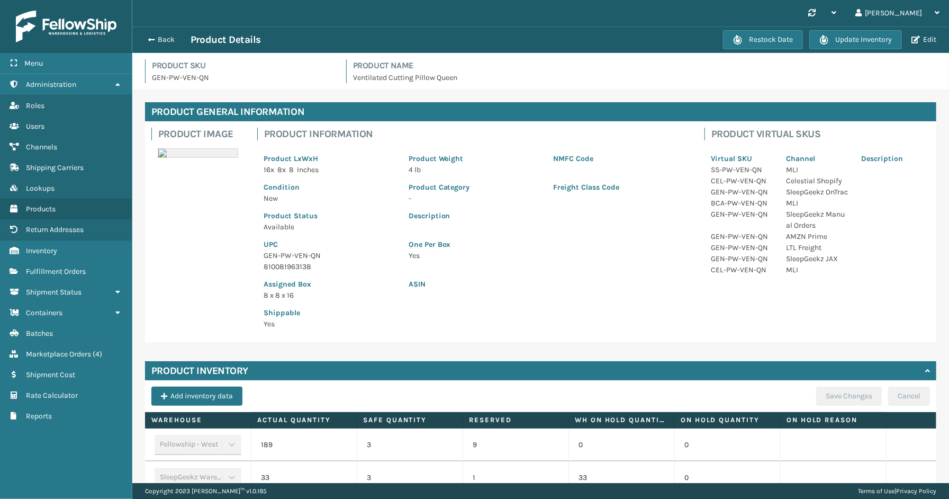
click at [150, 45] on div "Back Product Details" at bounding box center [432, 39] width 581 height 13
click at [157, 39] on button "Back" at bounding box center [166, 40] width 49 height 10
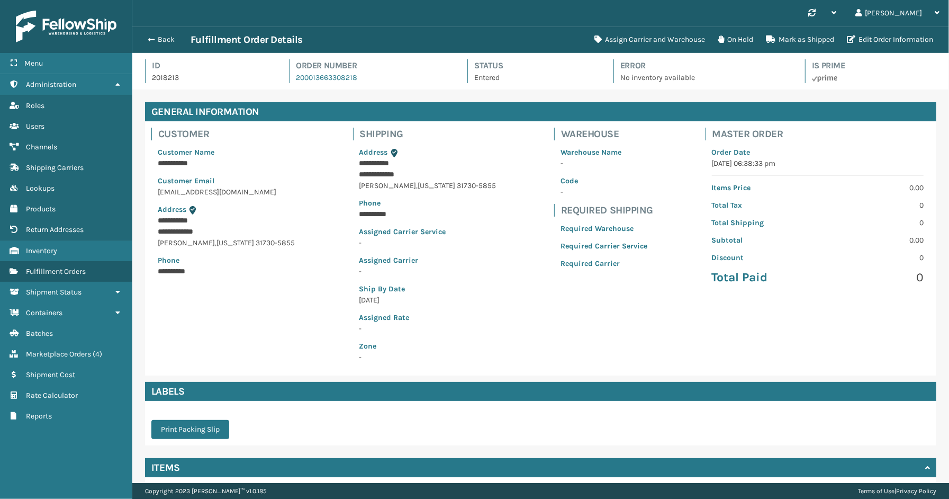
scroll to position [25, 817]
click at [633, 38] on button "Assign Carrier and Warehouse" at bounding box center [649, 39] width 123 height 21
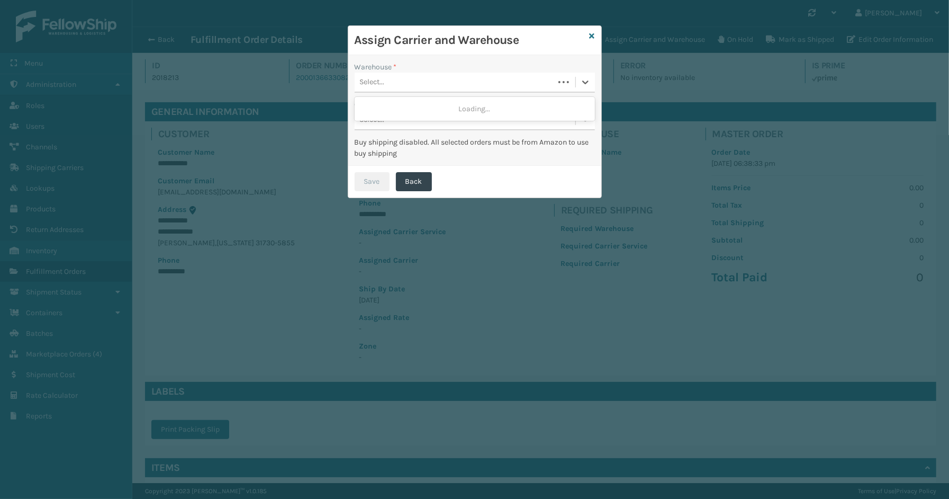
click at [393, 80] on div "Select..." at bounding box center [455, 82] width 200 height 17
click at [391, 107] on div "Fellowship - West" at bounding box center [475, 109] width 240 height 20
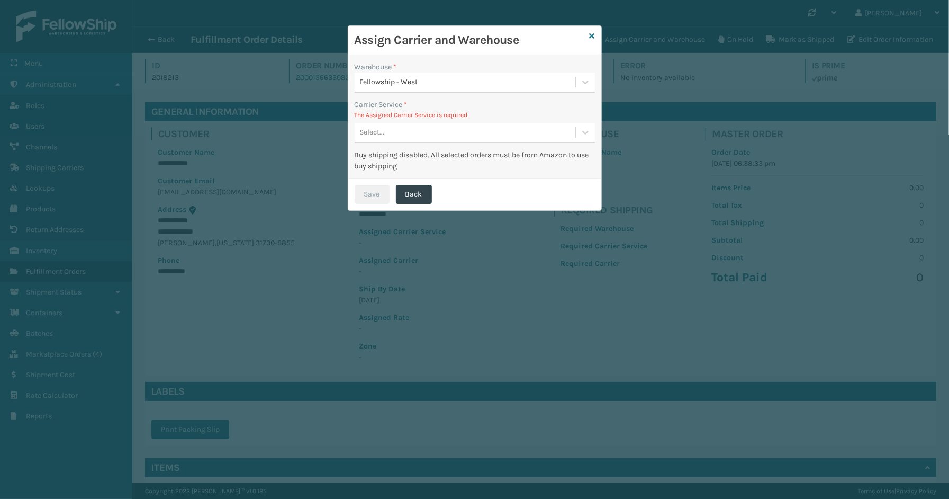
click at [396, 131] on div "Select..." at bounding box center [465, 132] width 221 height 17
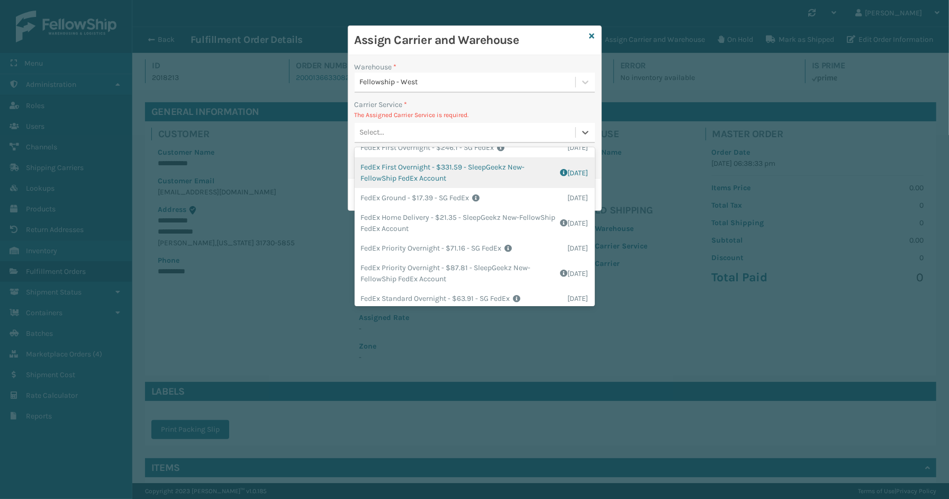
scroll to position [176, 0]
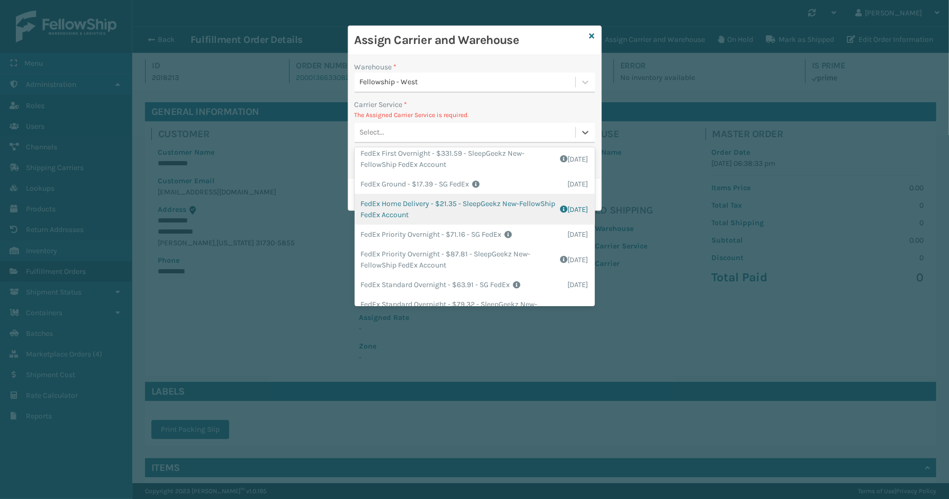
click at [409, 204] on div "FedEx Home Delivery - $21.35 - SleepGeekz New-FellowShip FedEx Account Shipping…" at bounding box center [475, 209] width 240 height 31
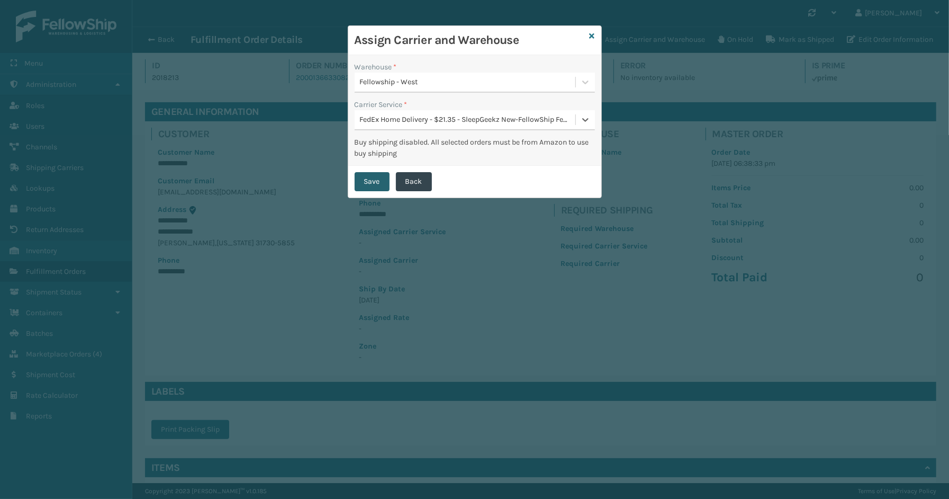
click at [366, 178] on button "Save" at bounding box center [372, 181] width 35 height 19
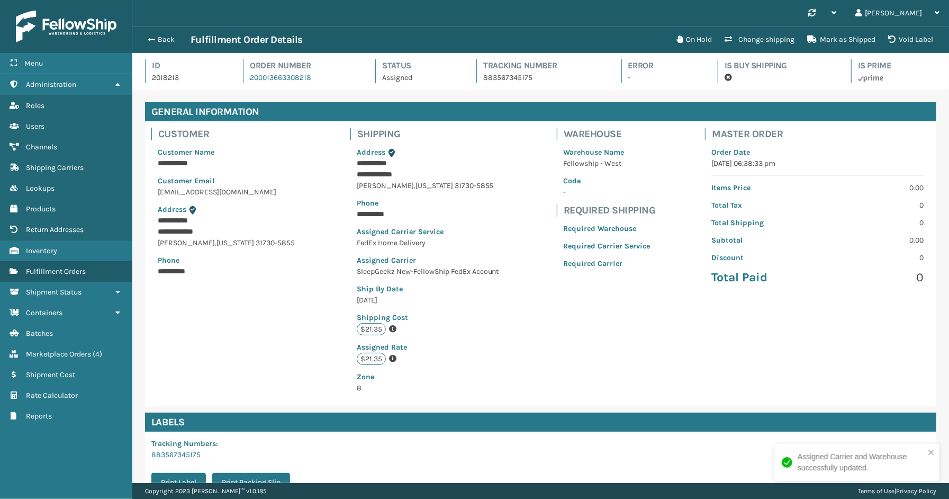
scroll to position [25, 817]
click at [161, 39] on button "Back" at bounding box center [166, 40] width 49 height 10
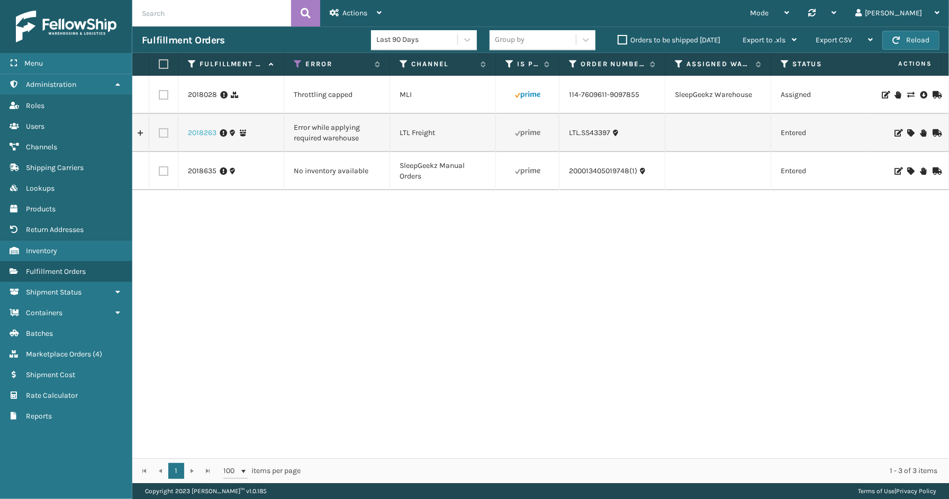
click at [200, 129] on link "2018263" at bounding box center [202, 133] width 29 height 11
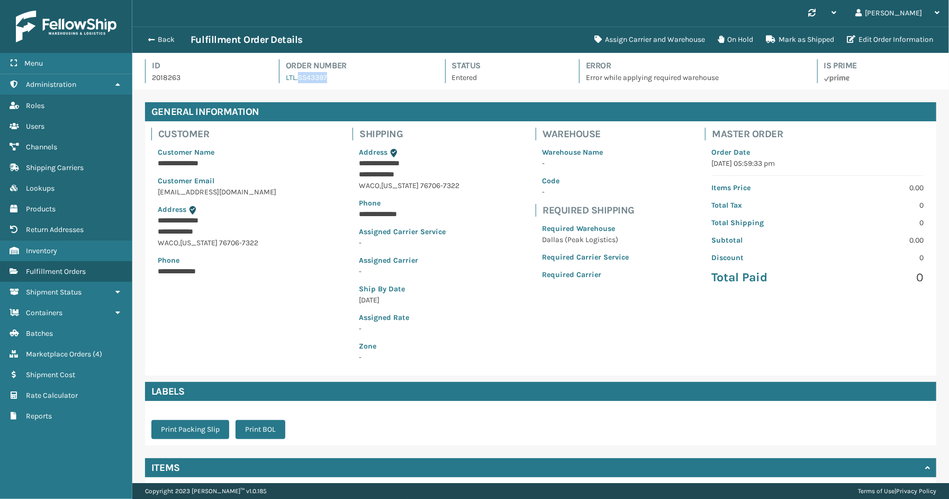
drag, startPoint x: 344, startPoint y: 82, endPoint x: 296, endPoint y: 85, distance: 47.7
click at [296, 85] on div "Id 2018263 Order Number LTL.SS43397 Status Entered Error Error while applying r…" at bounding box center [540, 74] width 791 height 30
copy link "SS43397"
click at [626, 40] on button "Assign Carrier and Warehouse" at bounding box center [649, 39] width 123 height 21
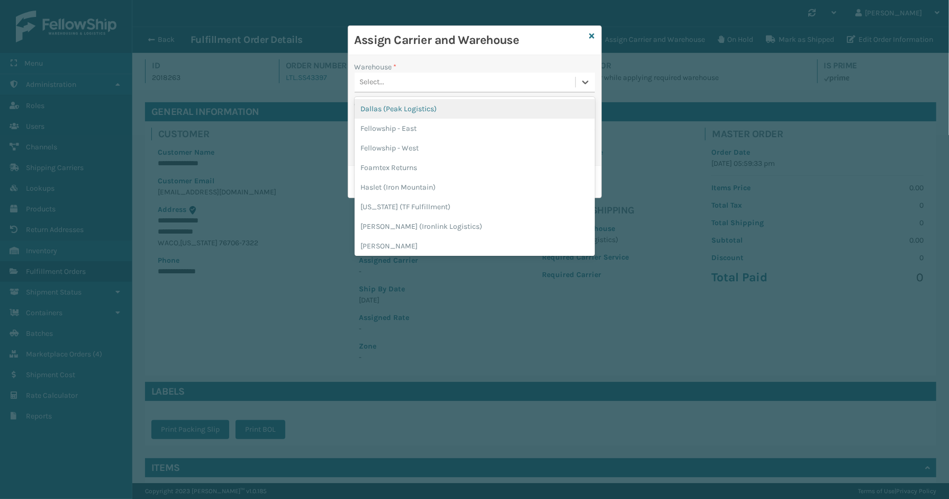
click at [380, 81] on div "Select..." at bounding box center [372, 82] width 25 height 11
click at [380, 106] on div "Dallas (Peak Logistics)" at bounding box center [475, 109] width 240 height 20
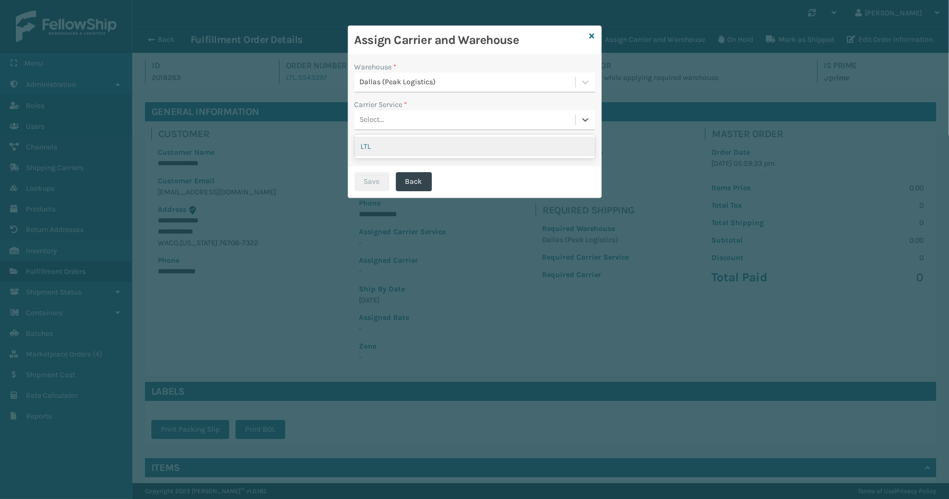
click at [383, 124] on div "Select..." at bounding box center [372, 119] width 25 height 11
click at [388, 146] on div "LTL" at bounding box center [475, 147] width 240 height 20
click at [377, 179] on button "Save" at bounding box center [372, 181] width 35 height 19
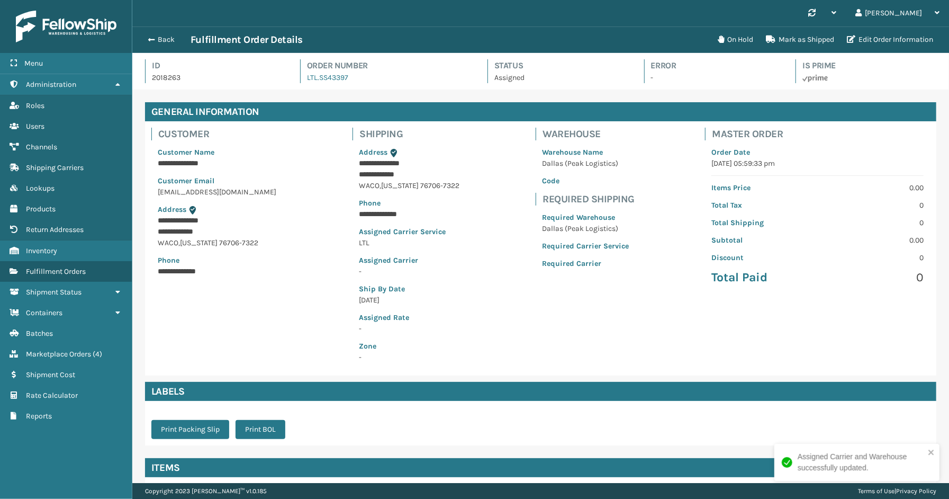
scroll to position [25, 817]
click at [157, 38] on button "Back" at bounding box center [166, 40] width 49 height 10
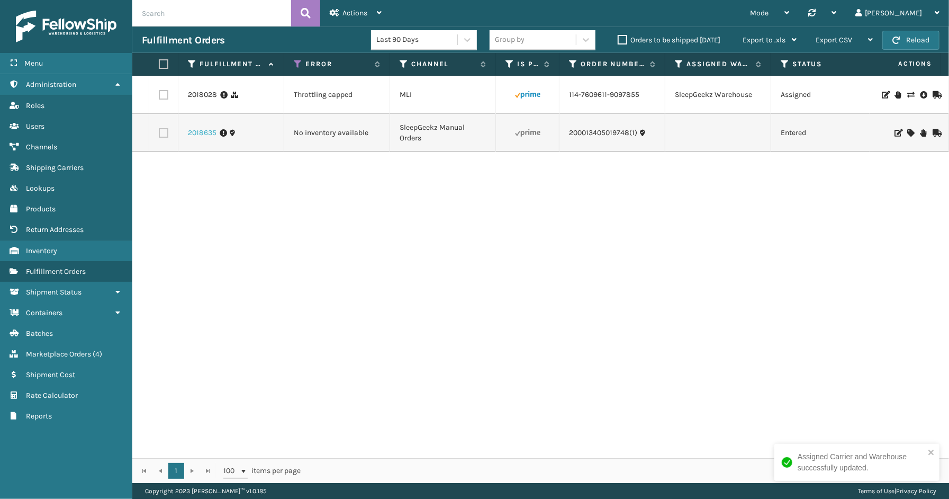
click at [208, 133] on link "2018635" at bounding box center [202, 133] width 29 height 11
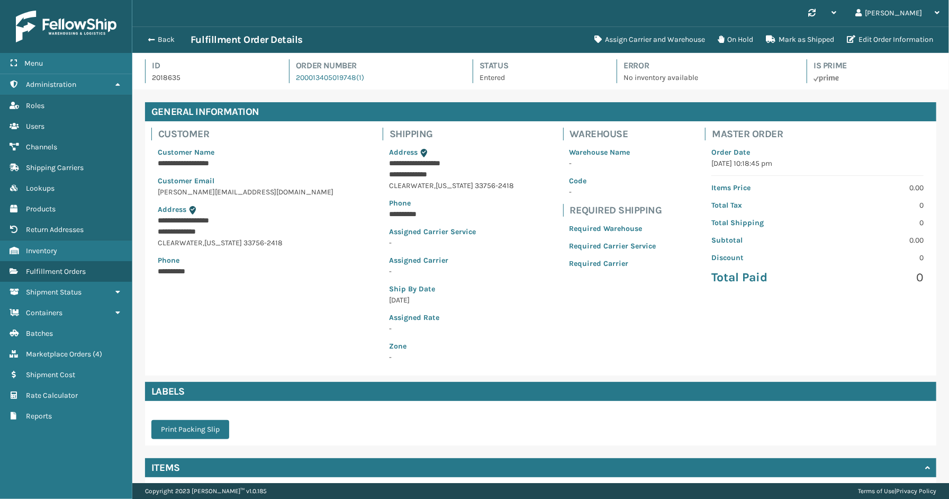
scroll to position [85, 0]
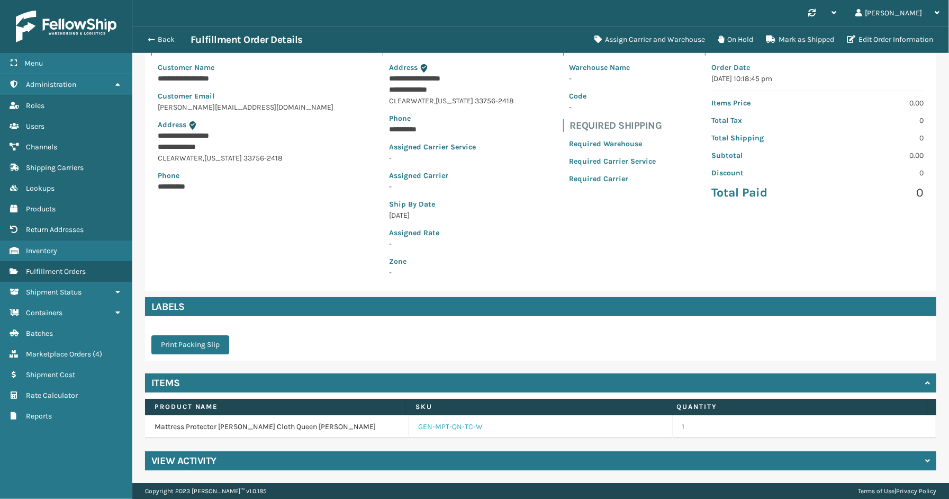
click at [453, 430] on link "GEN-MPT-QN-TC-W" at bounding box center [450, 426] width 65 height 11
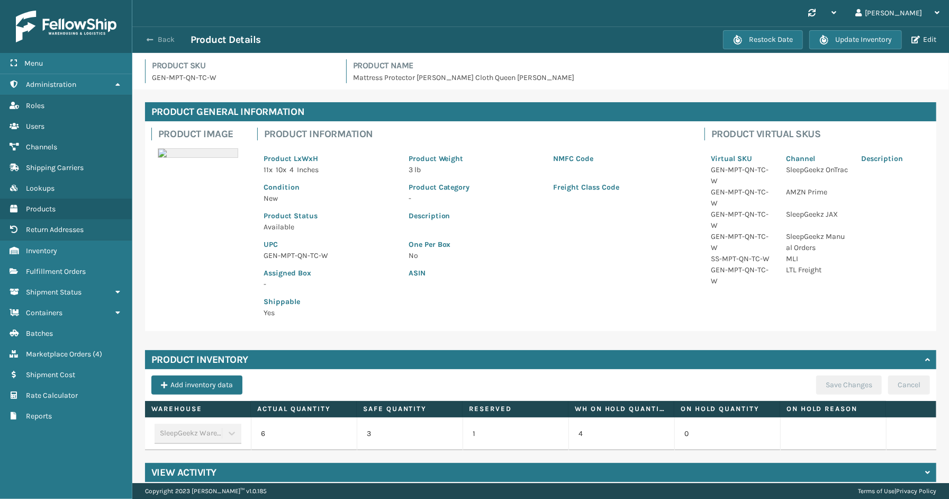
click at [157, 36] on button "Back" at bounding box center [166, 40] width 49 height 10
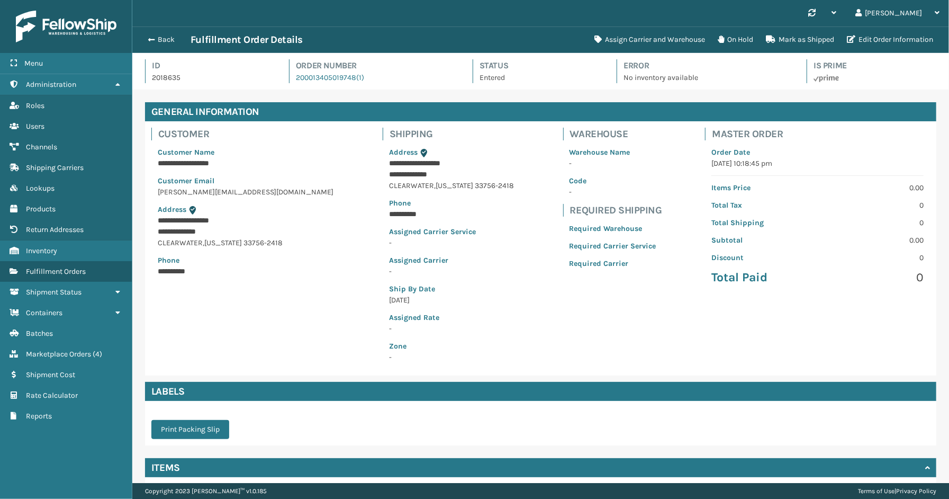
scroll to position [25, 817]
click at [606, 39] on button "Assign Carrier and Warehouse" at bounding box center [649, 39] width 123 height 21
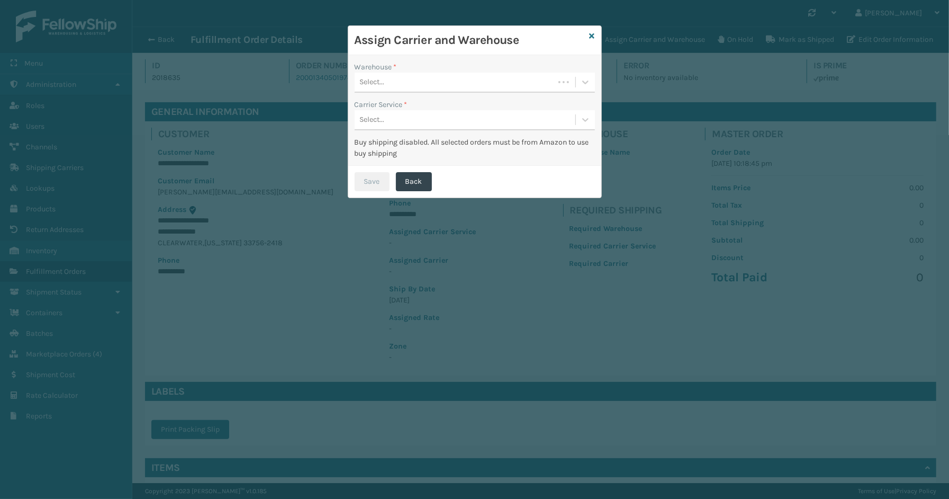
click at [401, 83] on div "Select..." at bounding box center [455, 82] width 200 height 17
click at [400, 105] on div "SleepGeekz Warehouse" at bounding box center [475, 109] width 240 height 20
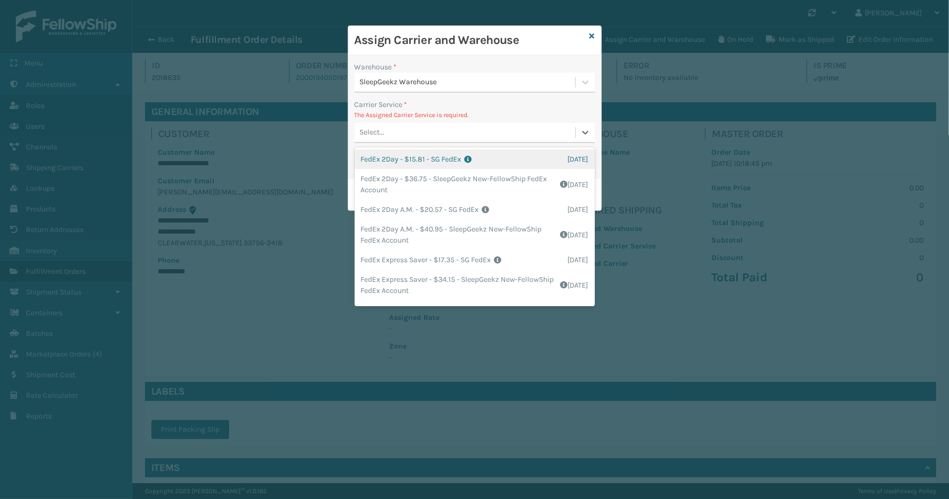
click at [405, 140] on div "Select..." at bounding box center [465, 132] width 221 height 17
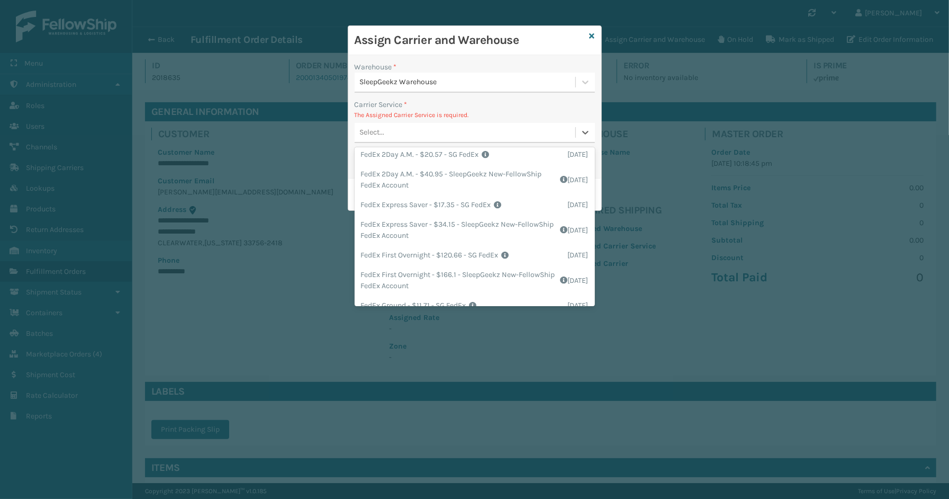
scroll to position [117, 0]
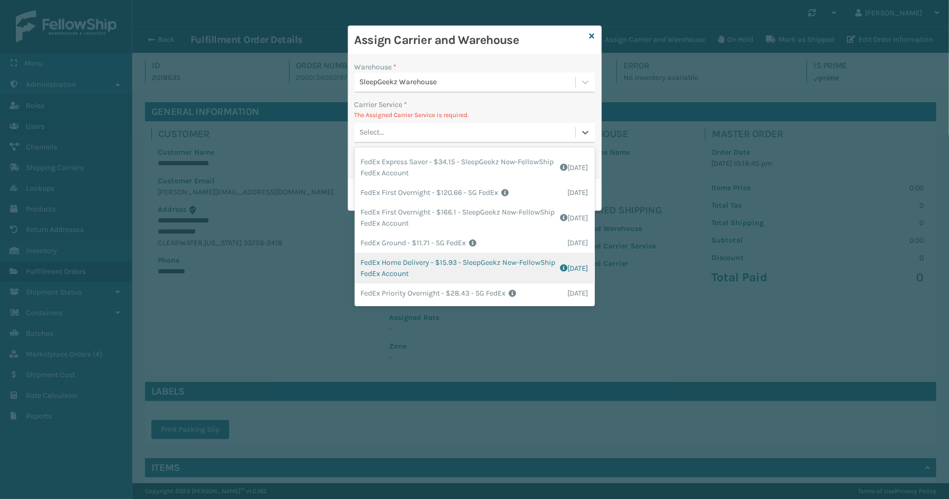
click at [408, 260] on div "FedEx Home Delivery - $15.93 - SleepGeekz New-FellowShip FedEx Account Shipping…" at bounding box center [475, 267] width 240 height 31
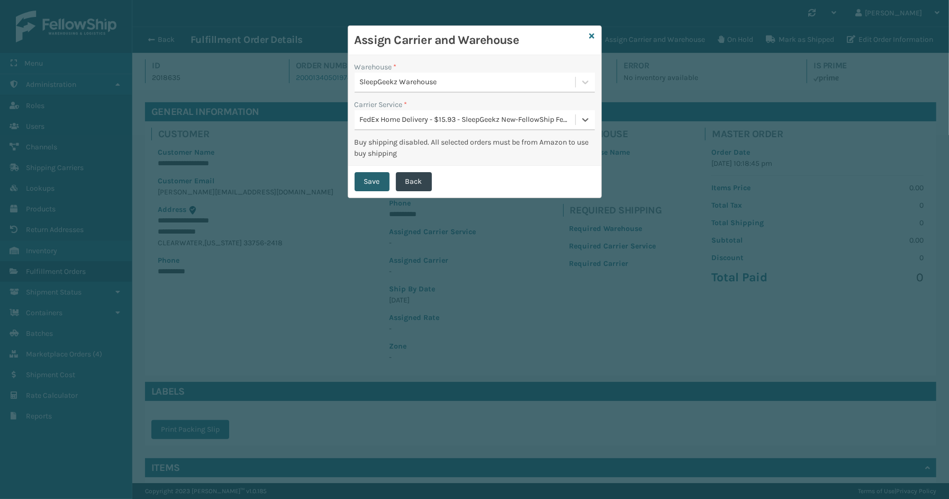
click at [363, 184] on button "Save" at bounding box center [372, 181] width 35 height 19
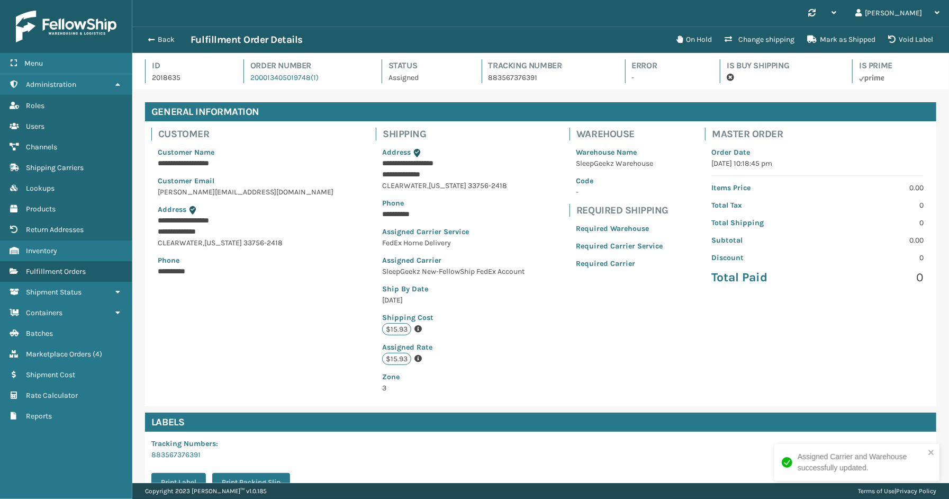
scroll to position [25, 817]
click at [161, 40] on button "Back" at bounding box center [166, 40] width 49 height 10
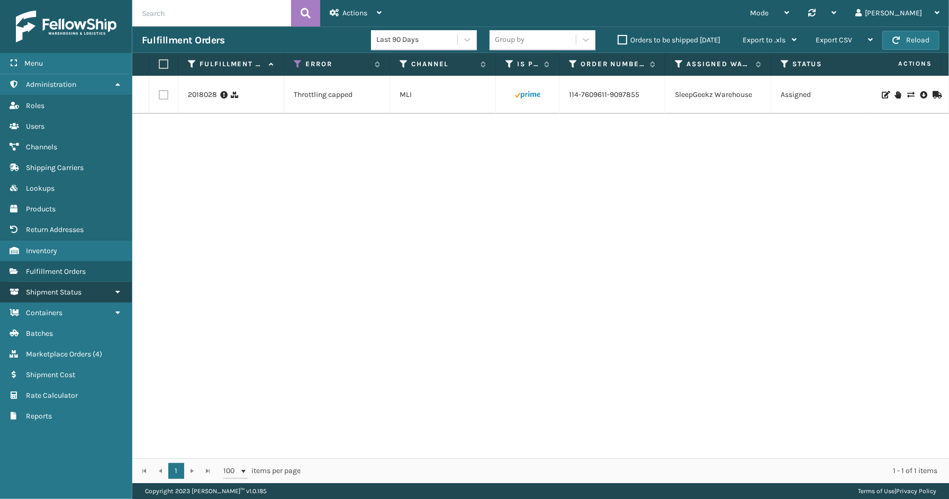
click at [64, 287] on span "Shipment Status" at bounding box center [54, 291] width 56 height 9
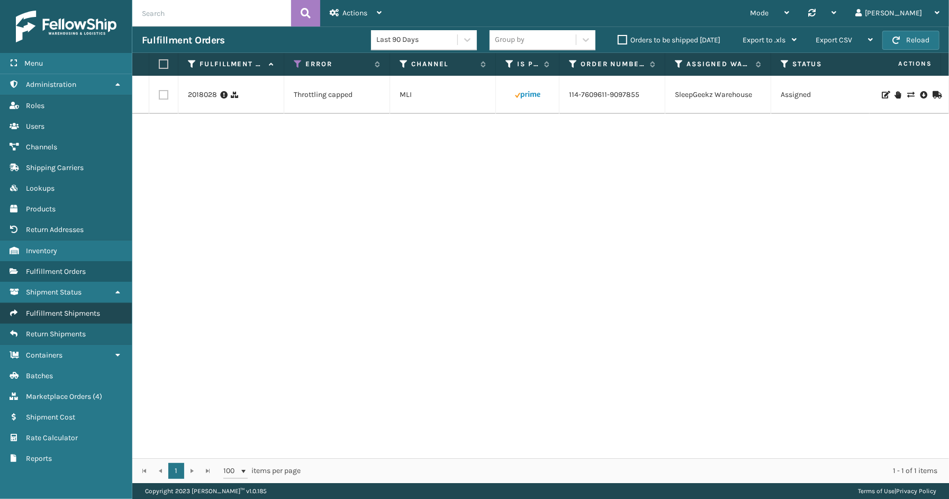
click at [70, 310] on span "Fulfillment Shipments" at bounding box center [63, 313] width 74 height 9
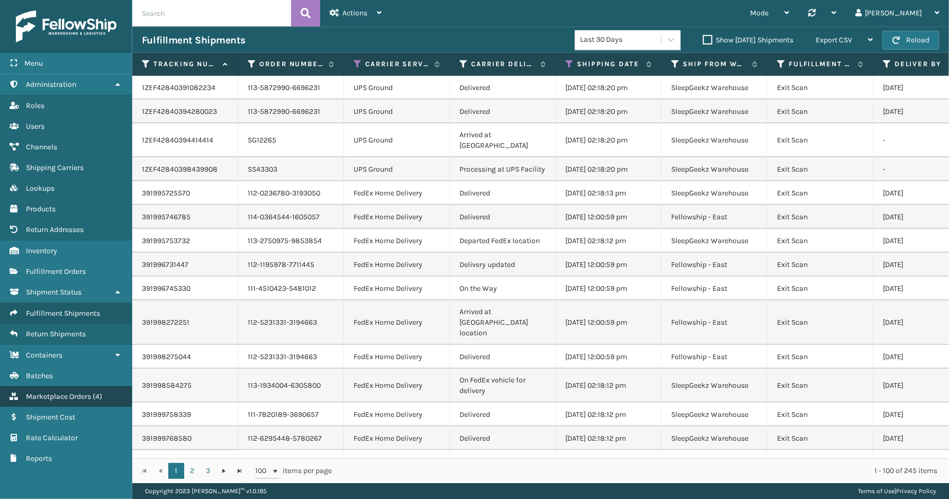
click at [47, 392] on span "Marketplace Orders" at bounding box center [58, 396] width 65 height 9
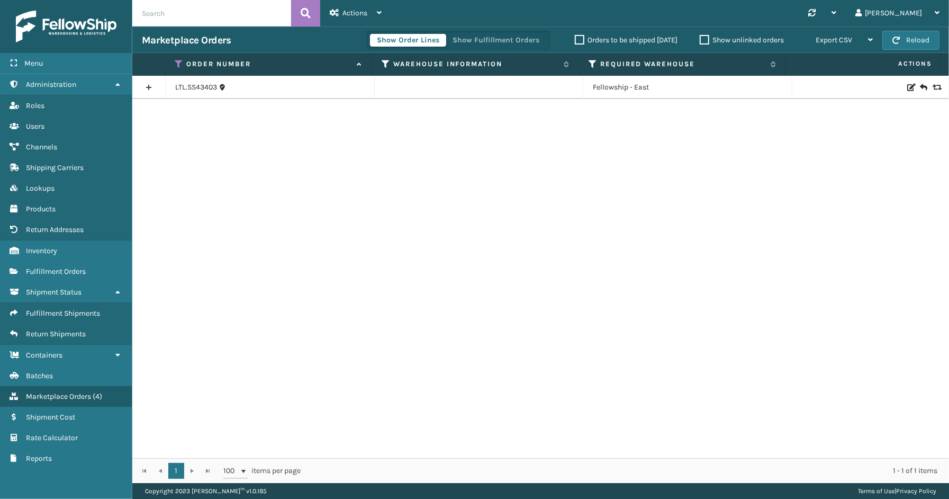
drag, startPoint x: 175, startPoint y: 249, endPoint x: 177, endPoint y: 186, distance: 63.0
click at [175, 249] on div "LTL.SS43403 Fellowship - East" at bounding box center [540, 267] width 817 height 382
click at [80, 309] on span "Fulfillment Shipments" at bounding box center [63, 313] width 74 height 9
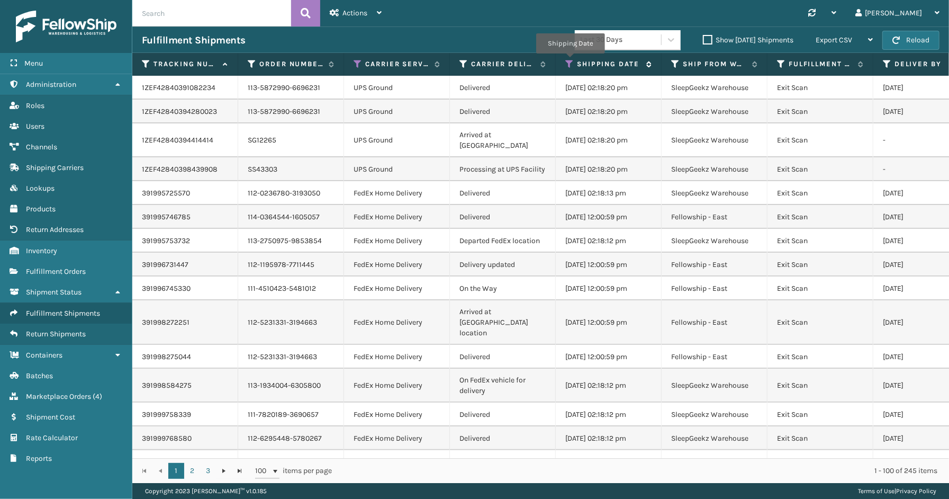
click at [570, 61] on icon at bounding box center [569, 64] width 8 height 10
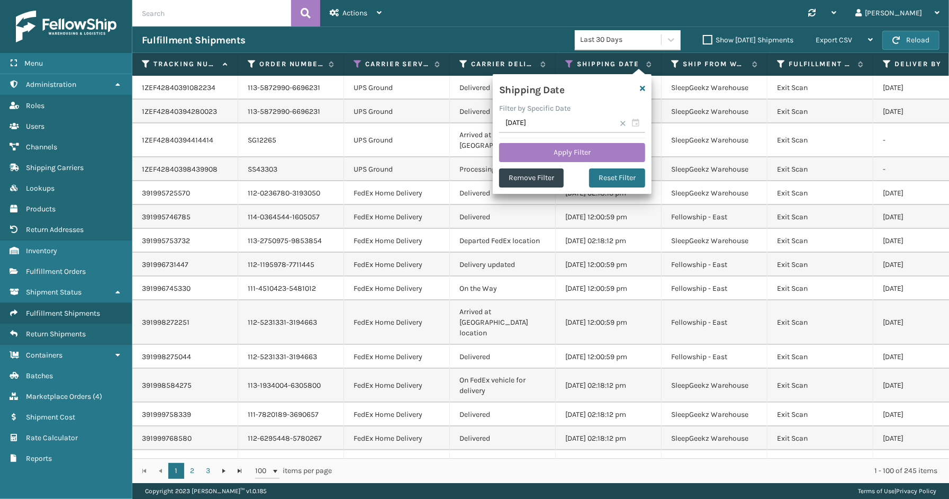
click at [620, 122] on span at bounding box center [623, 123] width 6 height 6
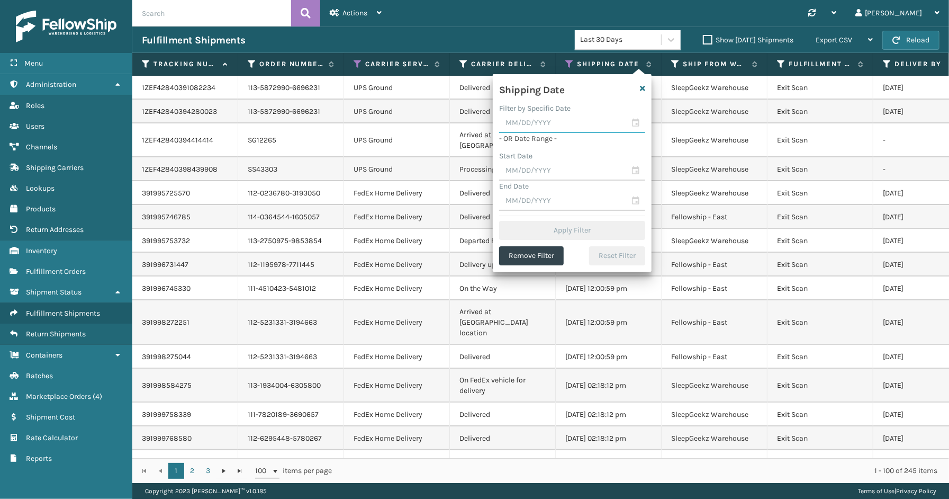
click at [635, 126] on input "text" at bounding box center [572, 123] width 146 height 19
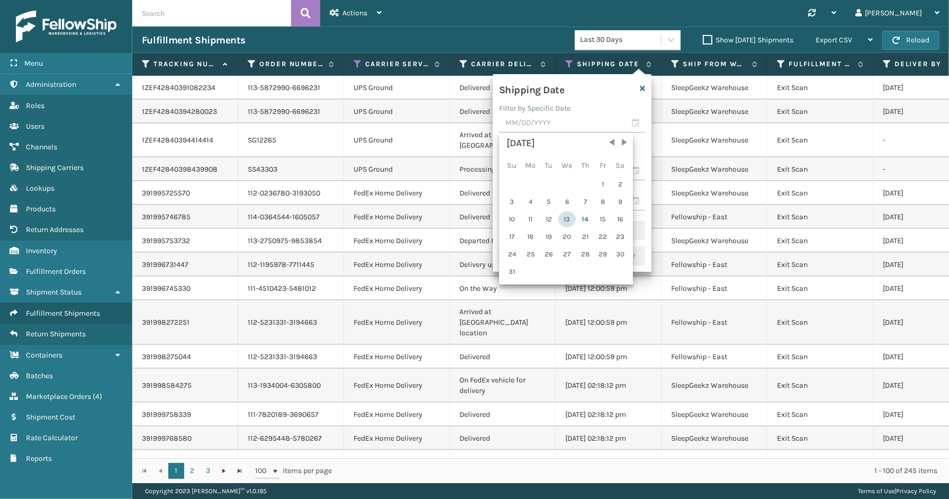
click at [569, 217] on div "13" at bounding box center [566, 219] width 17 height 16
type input "[DATE]"
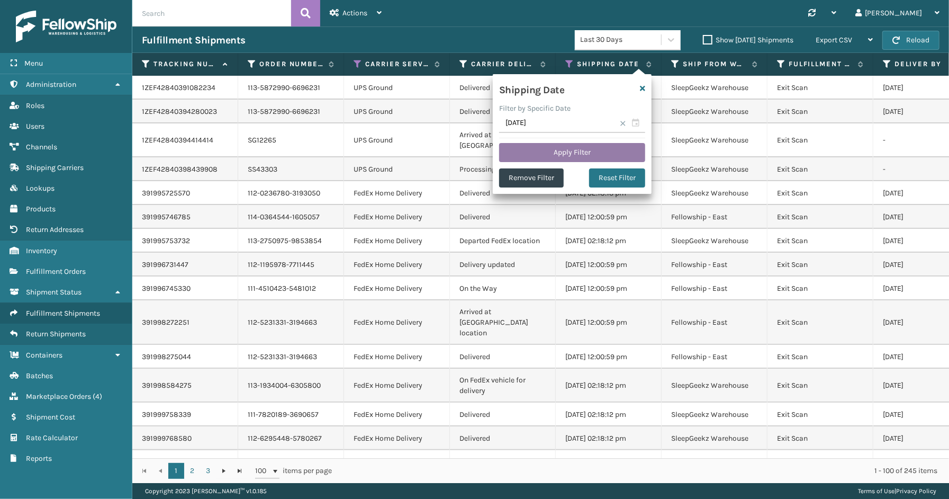
click at [542, 150] on button "Apply Filter" at bounding box center [572, 152] width 146 height 19
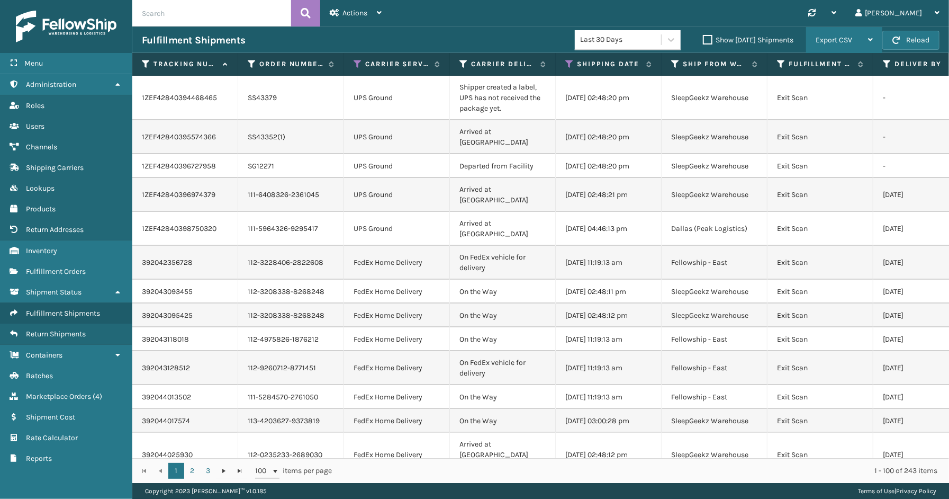
click at [820, 39] on span "Export CSV" at bounding box center [834, 39] width 37 height 9
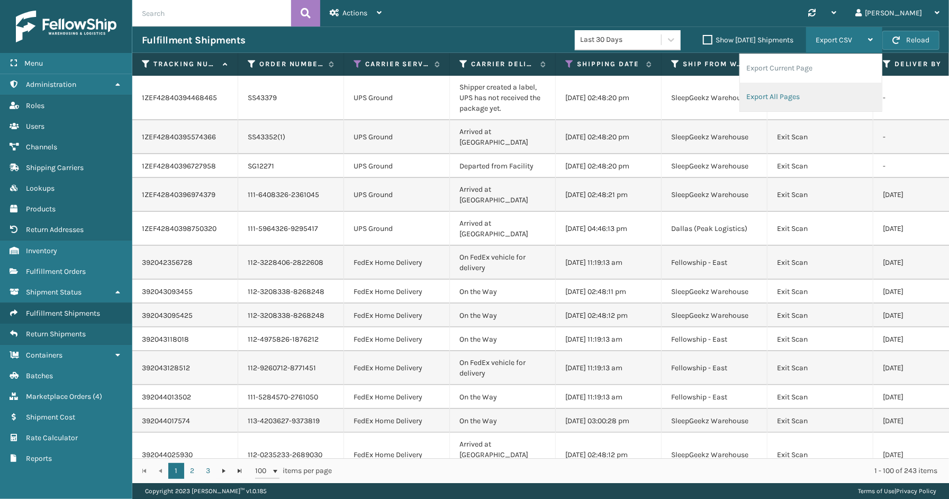
click at [787, 90] on li "Export All Pages" at bounding box center [811, 97] width 142 height 29
